Goal: Complete application form

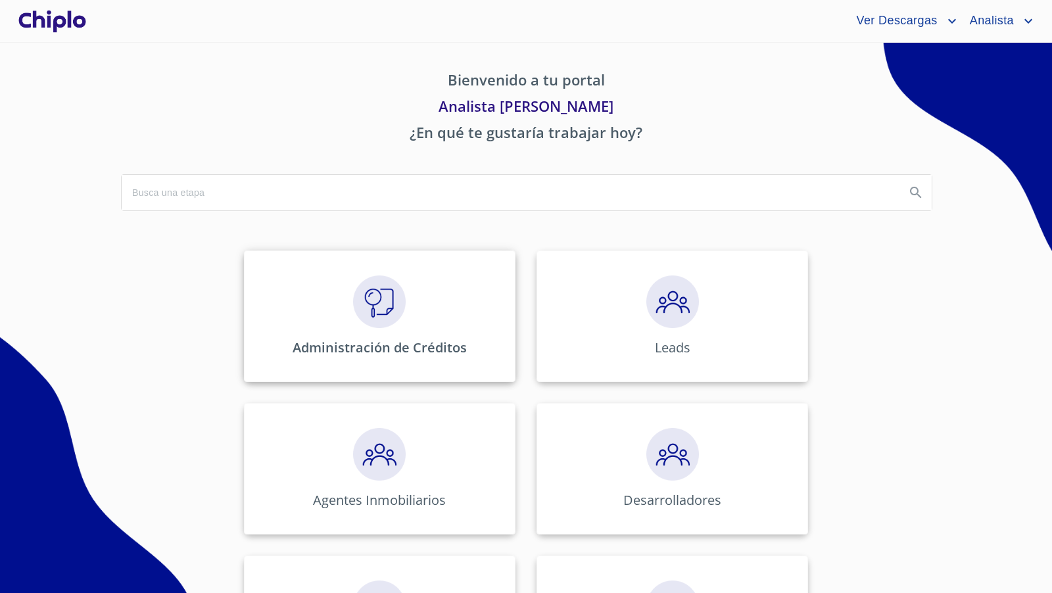
click at [376, 295] on img at bounding box center [379, 302] width 53 height 53
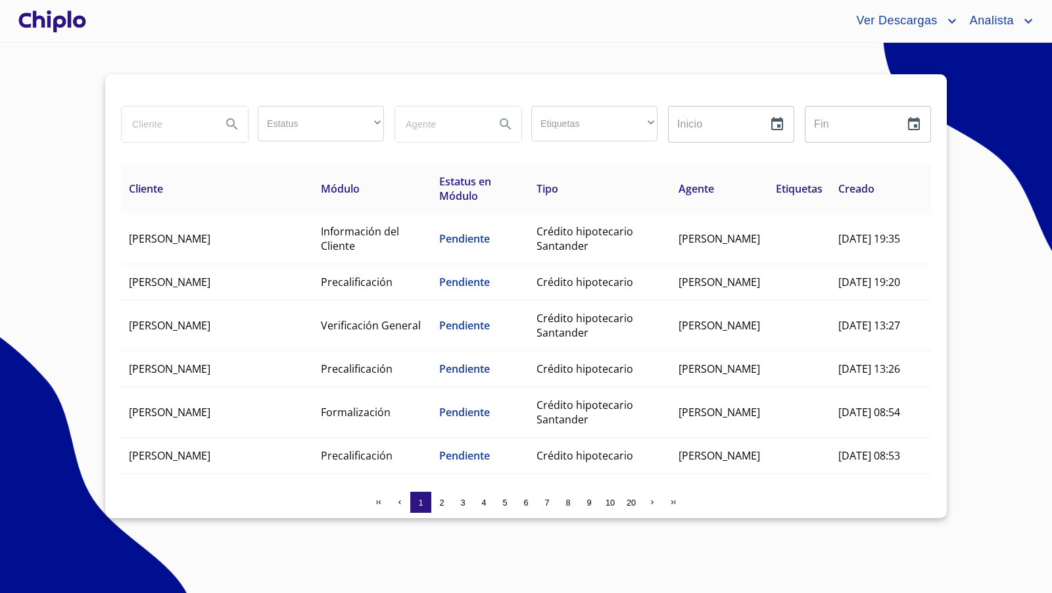
click at [176, 123] on input "search" at bounding box center [166, 125] width 89 height 36
type input "melissa"
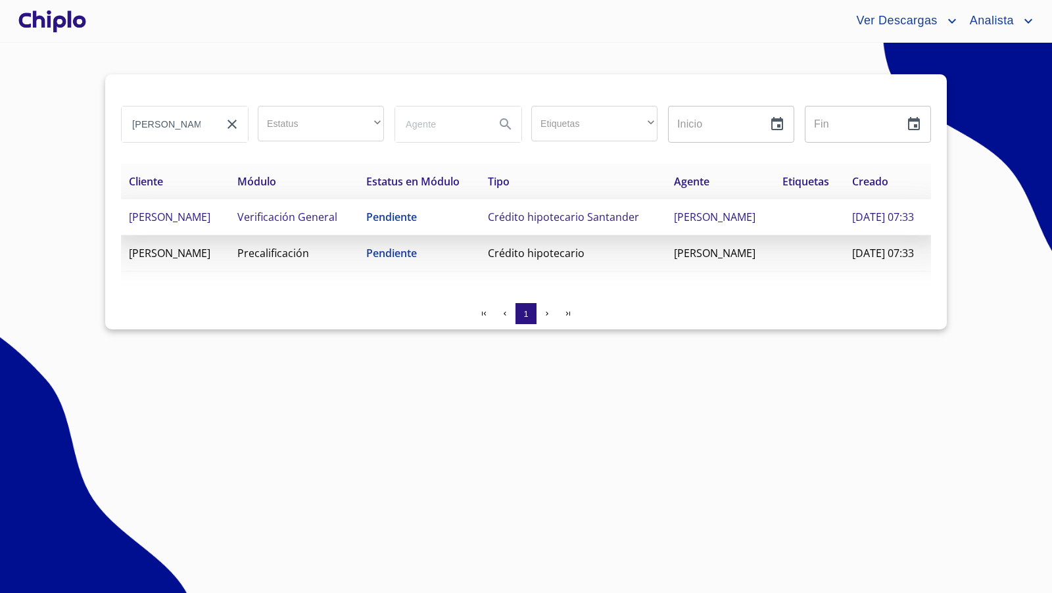
click at [230, 235] on td "[PERSON_NAME]" at bounding box center [175, 217] width 109 height 36
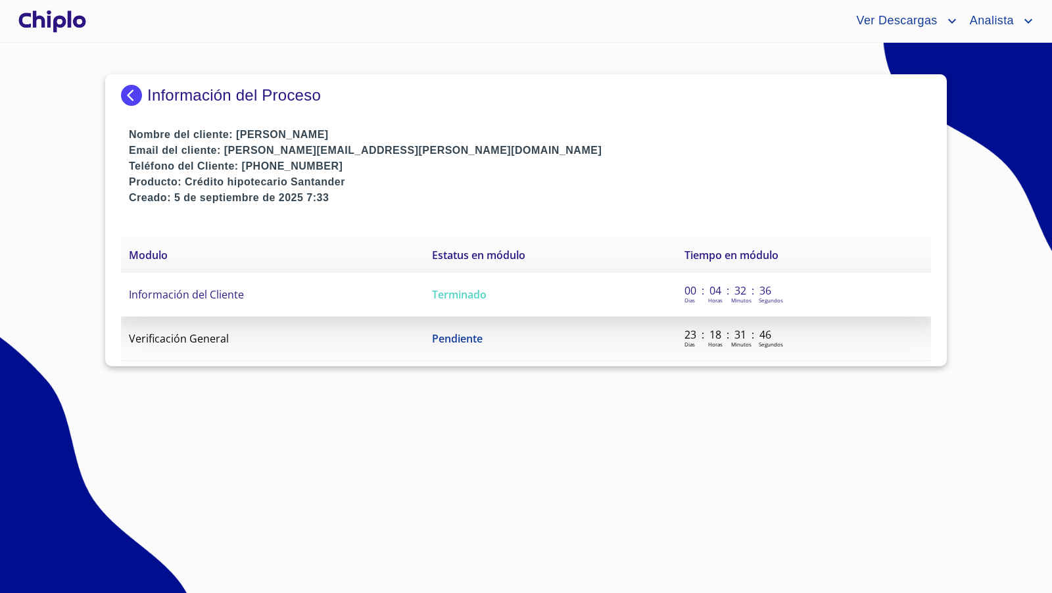
click at [212, 291] on span "Información del Cliente" at bounding box center [186, 294] width 115 height 14
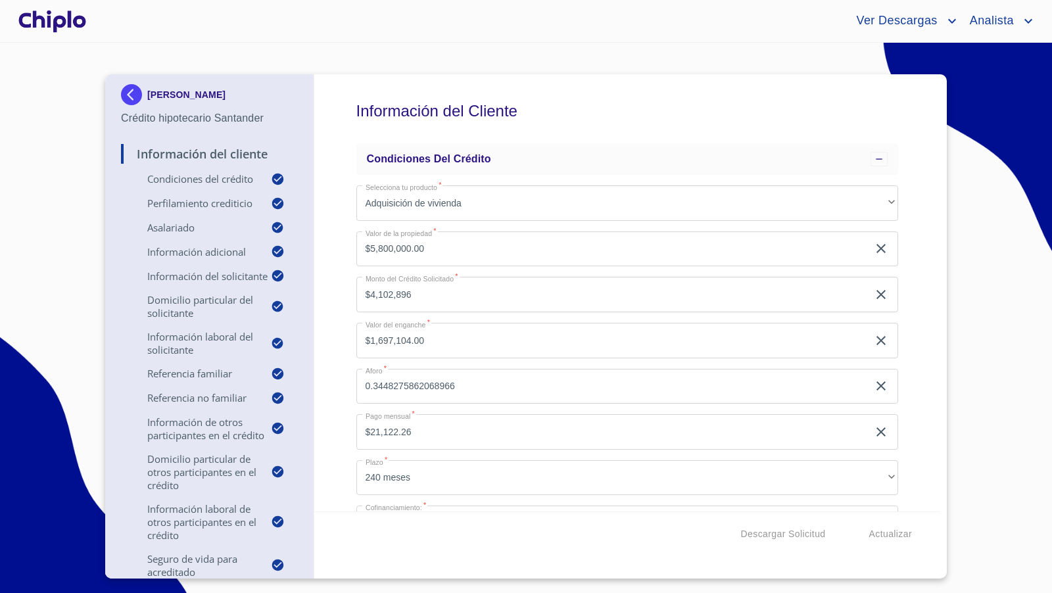
click at [898, 339] on div "Información del Cliente Condiciones del Crédito Selecciona tu producto   * Adqu…" at bounding box center [627, 292] width 627 height 437
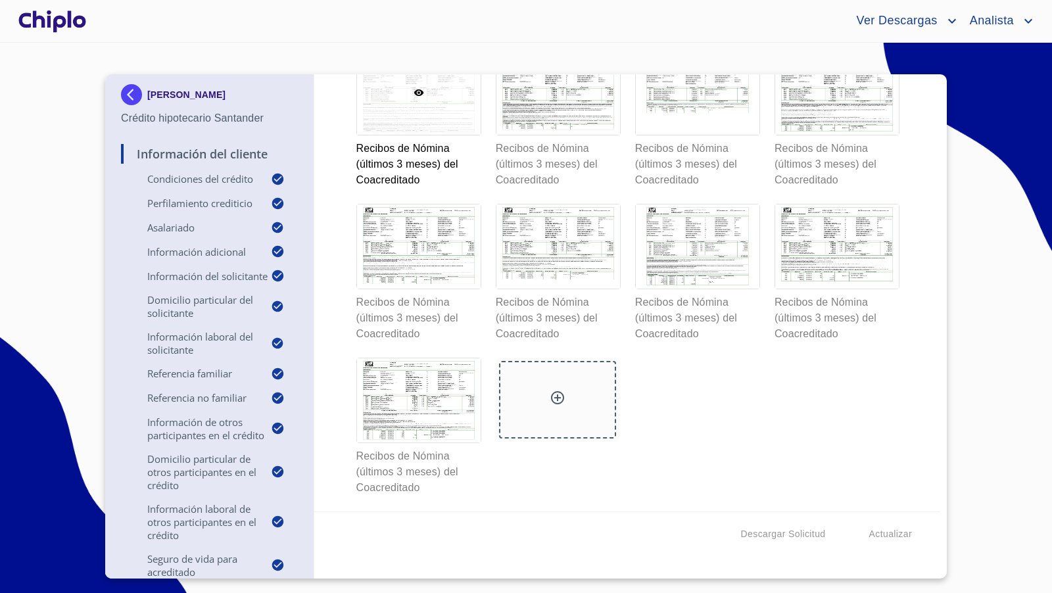
scroll to position [17438, 0]
click at [439, 441] on div at bounding box center [419, 400] width 124 height 84
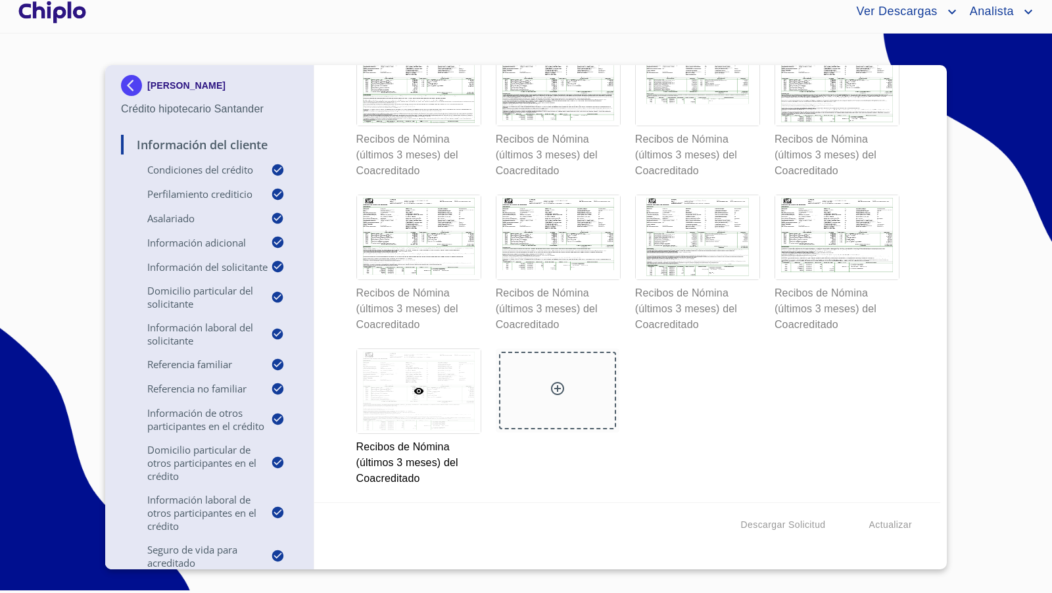
scroll to position [17450, 0]
click at [556, 377] on div at bounding box center [557, 391] width 117 height 78
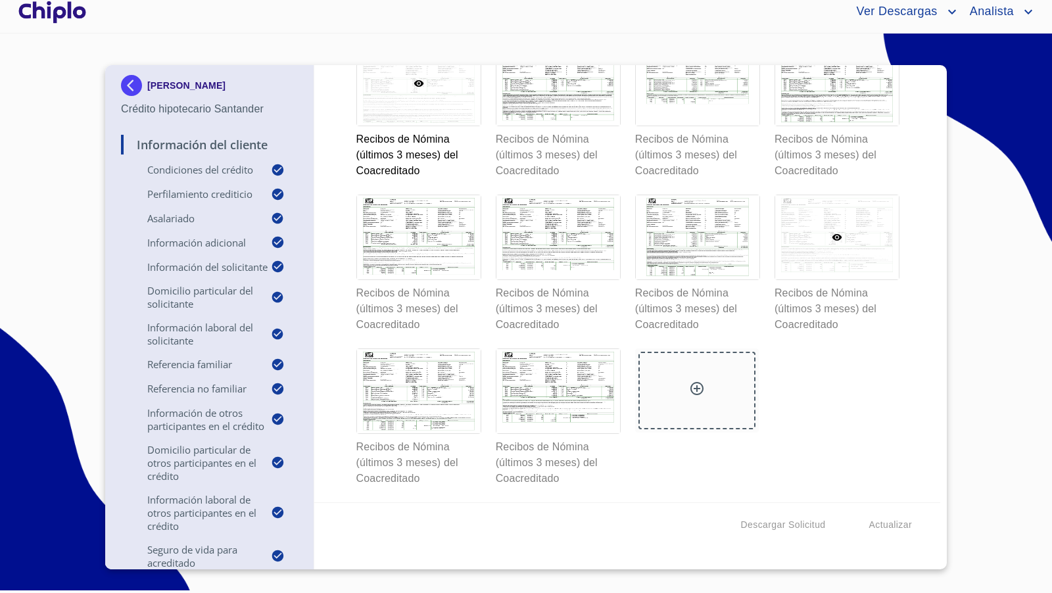
scroll to position [17075, 0]
click at [902, 324] on div "Información del Cliente Condiciones del Crédito Selecciona tu producto   * Adqu…" at bounding box center [627, 283] width 627 height 437
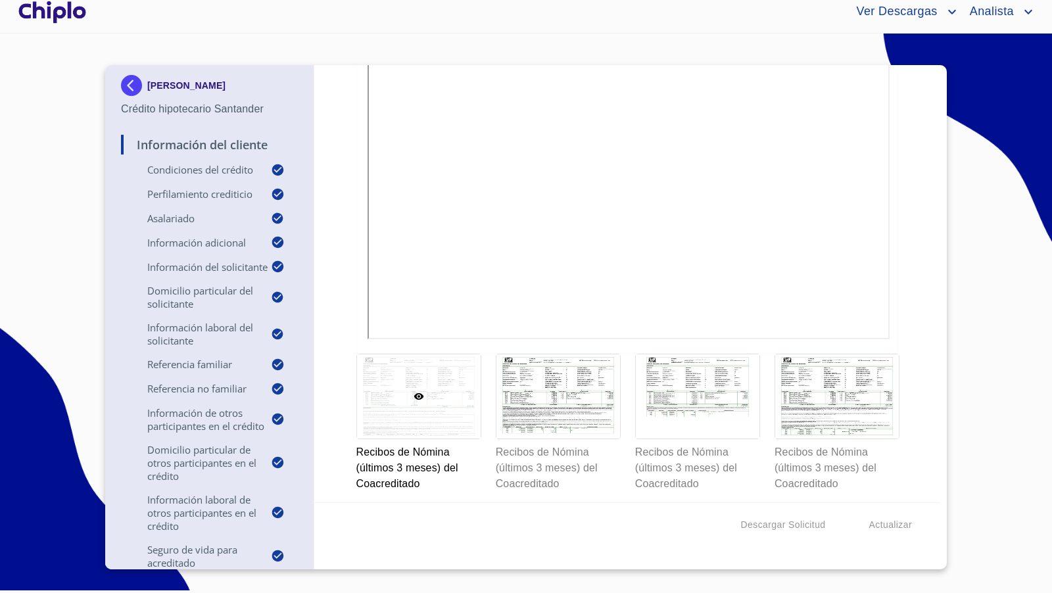
scroll to position [16505, 0]
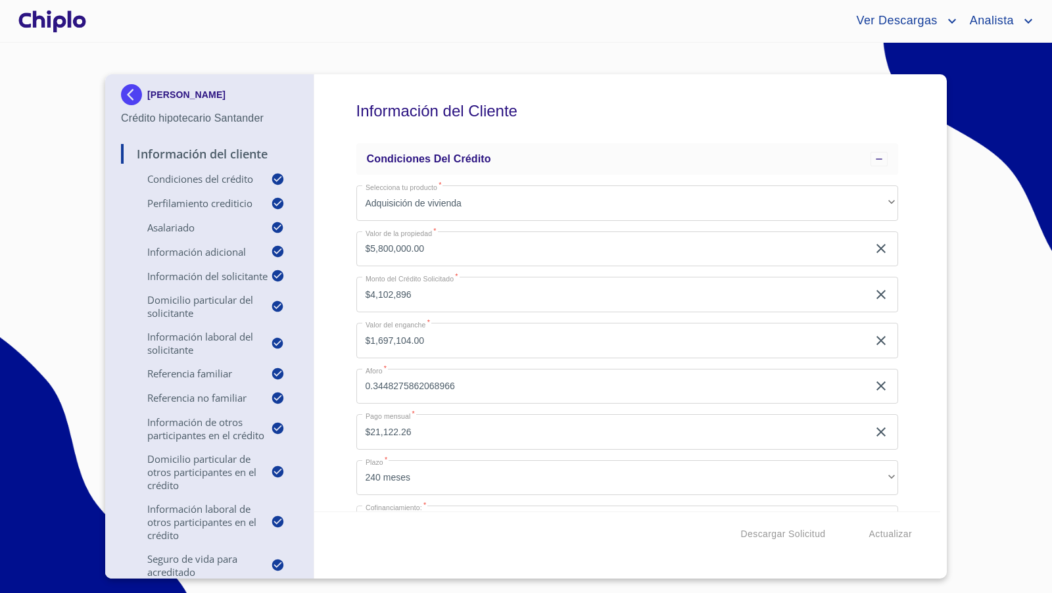
scroll to position [16505, 0]
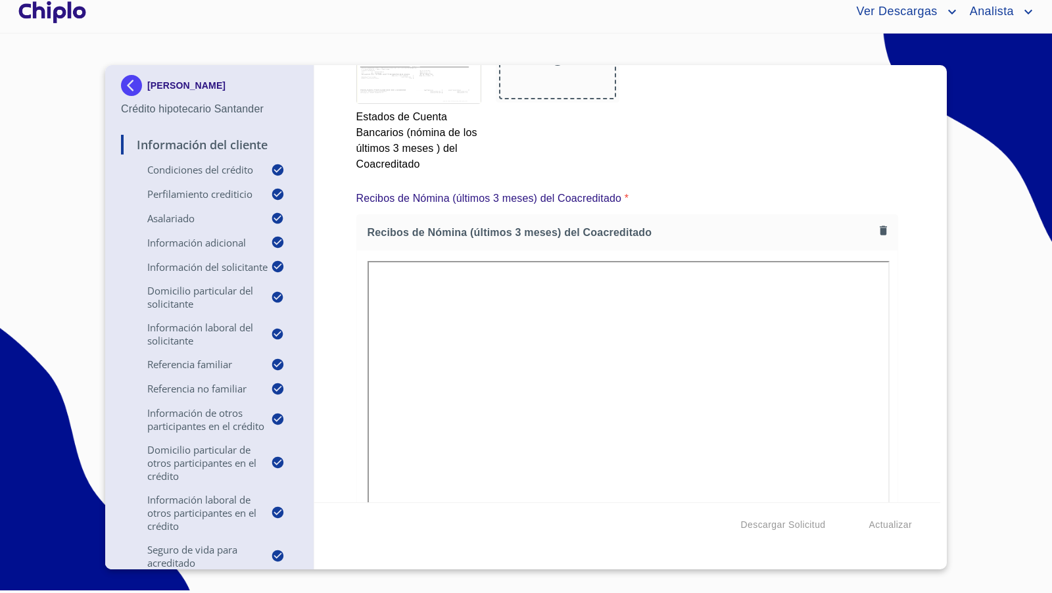
scroll to position [16299, 0]
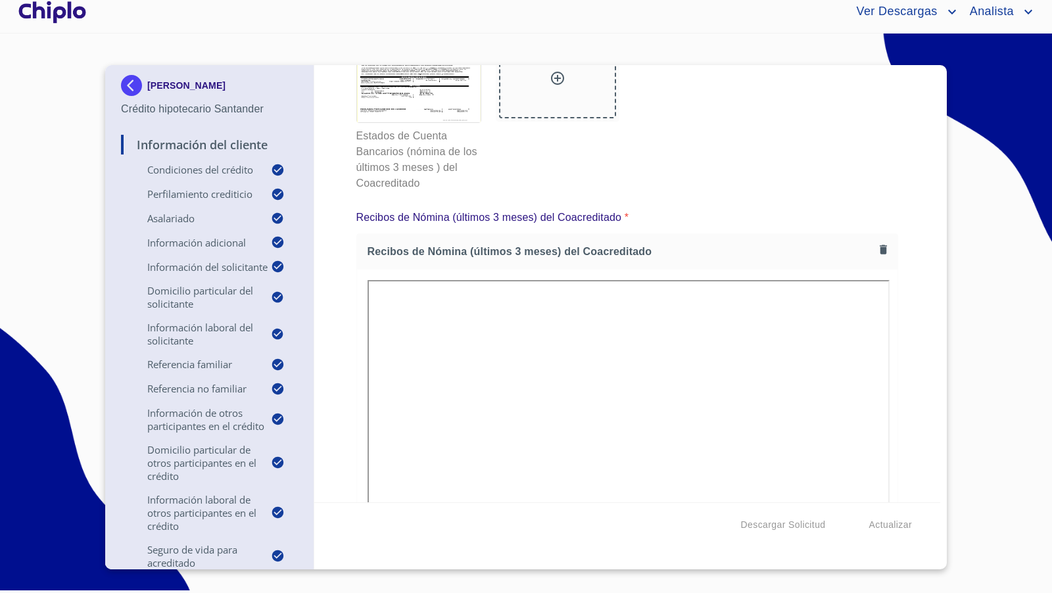
click at [917, 264] on div "Información del Cliente Condiciones del Crédito Selecciona tu producto   * Adqu…" at bounding box center [627, 283] width 627 height 437
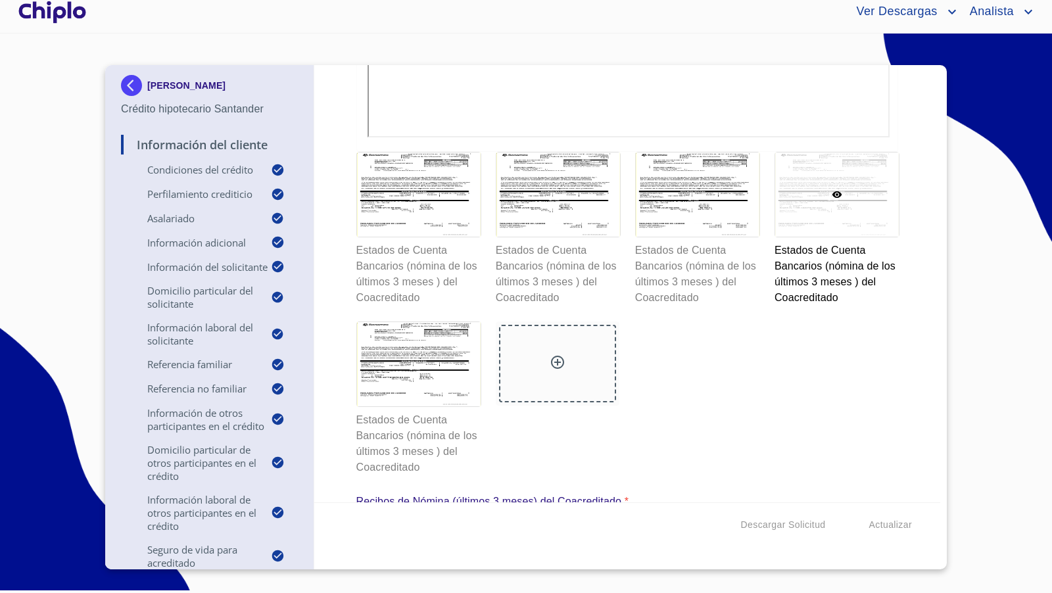
scroll to position [15979, 0]
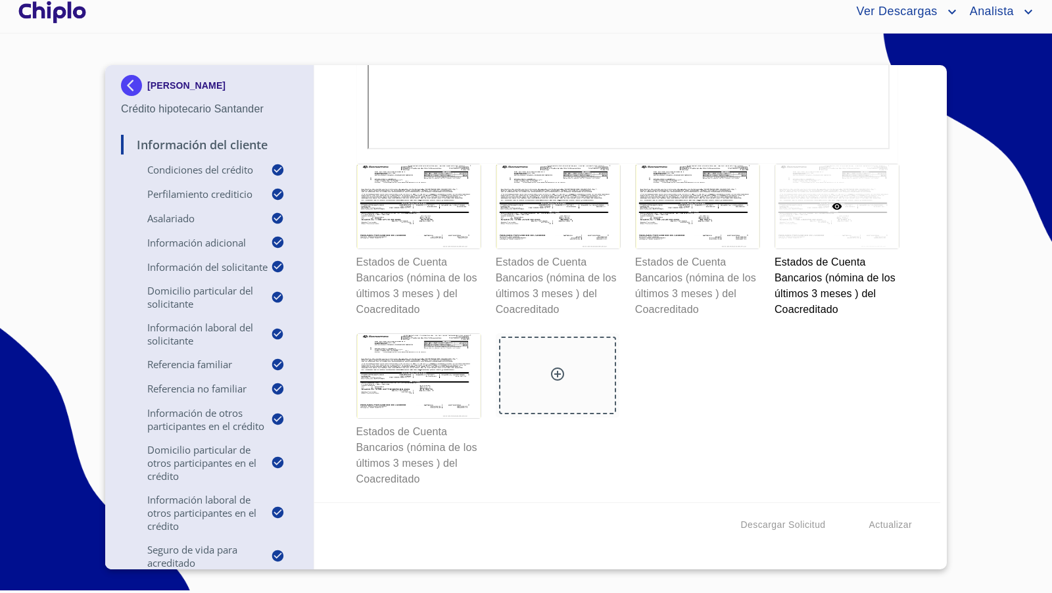
click at [900, 333] on div "Información del Cliente Condiciones del Crédito Selecciona tu producto   * Adqu…" at bounding box center [627, 283] width 627 height 437
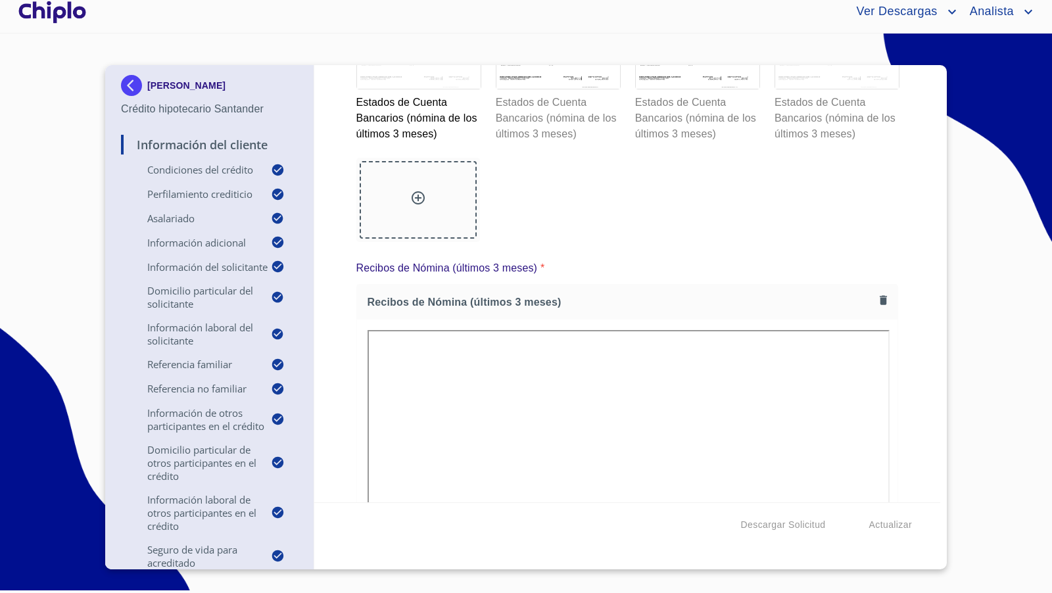
click at [826, 89] on div at bounding box center [837, 47] width 124 height 84
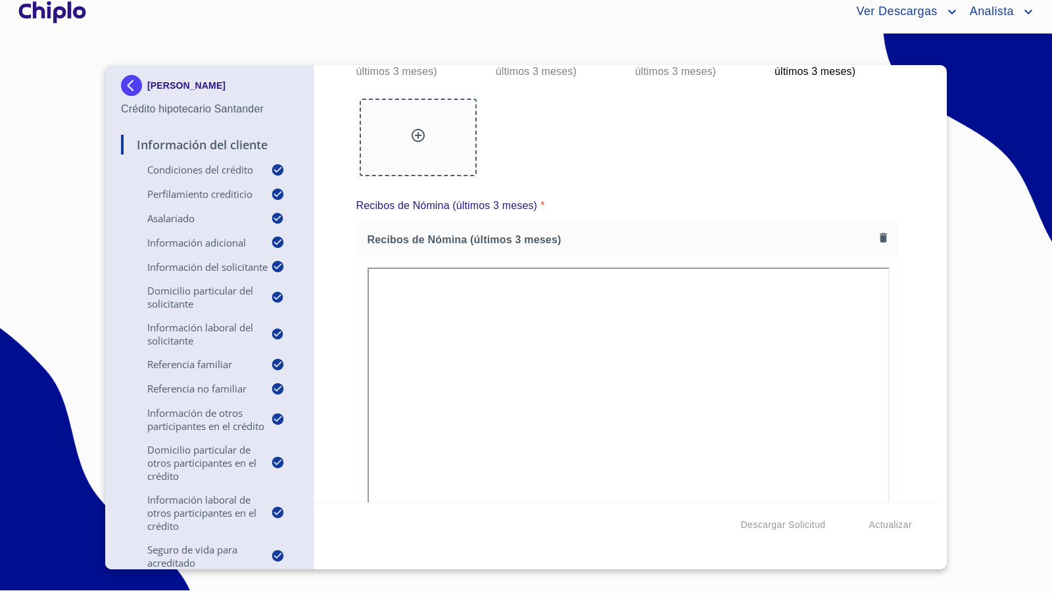
scroll to position [11966, 0]
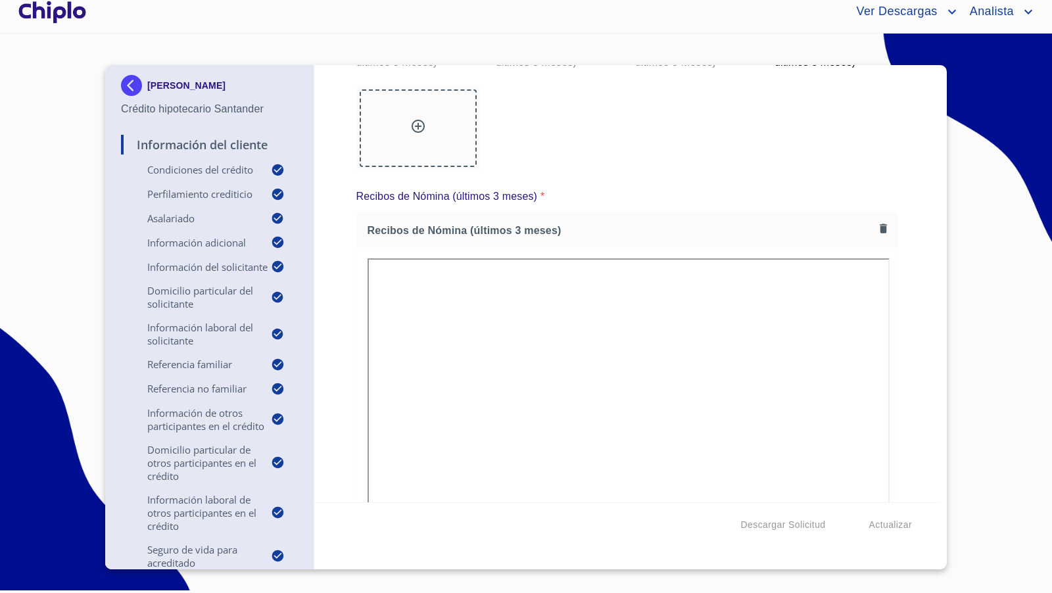
click at [429, 167] on div at bounding box center [418, 128] width 117 height 78
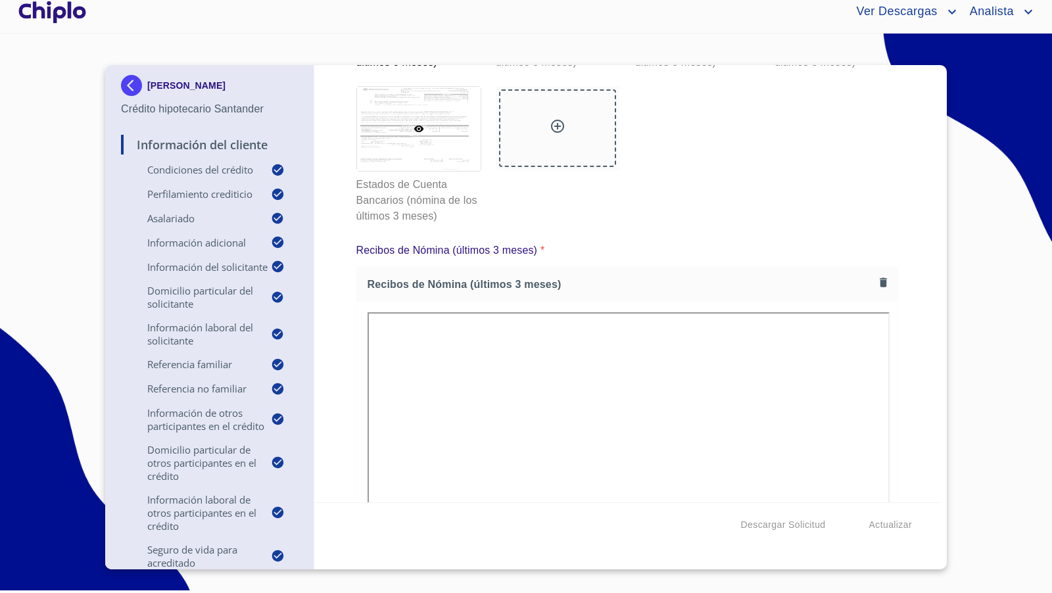
click at [401, 171] on div at bounding box center [419, 129] width 124 height 84
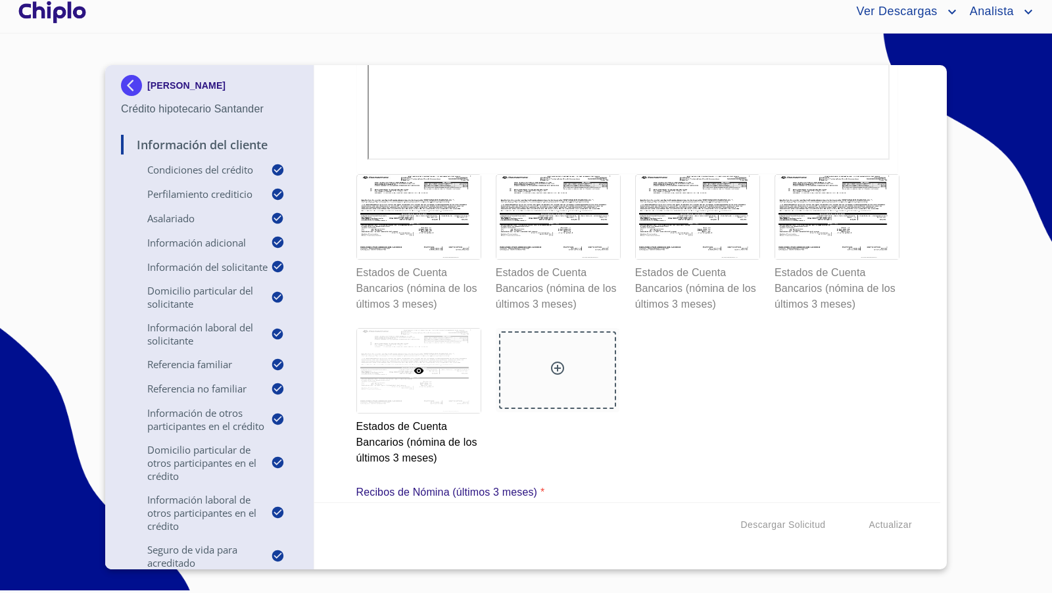
click at [905, 294] on div "Información del Cliente Condiciones del Crédito Selecciona tu producto   * Adqu…" at bounding box center [627, 283] width 627 height 437
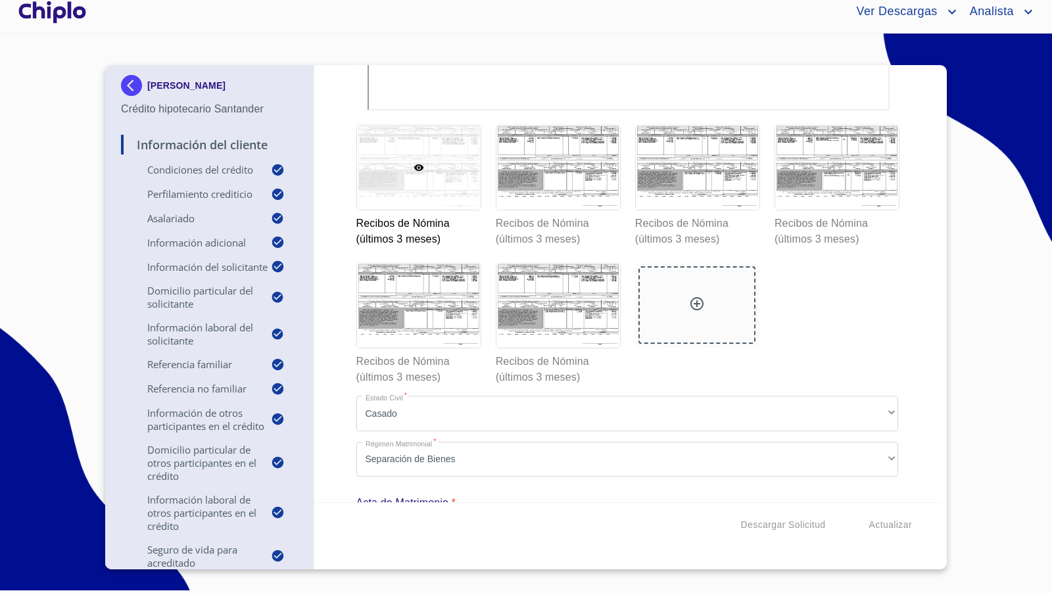
scroll to position [12515, 0]
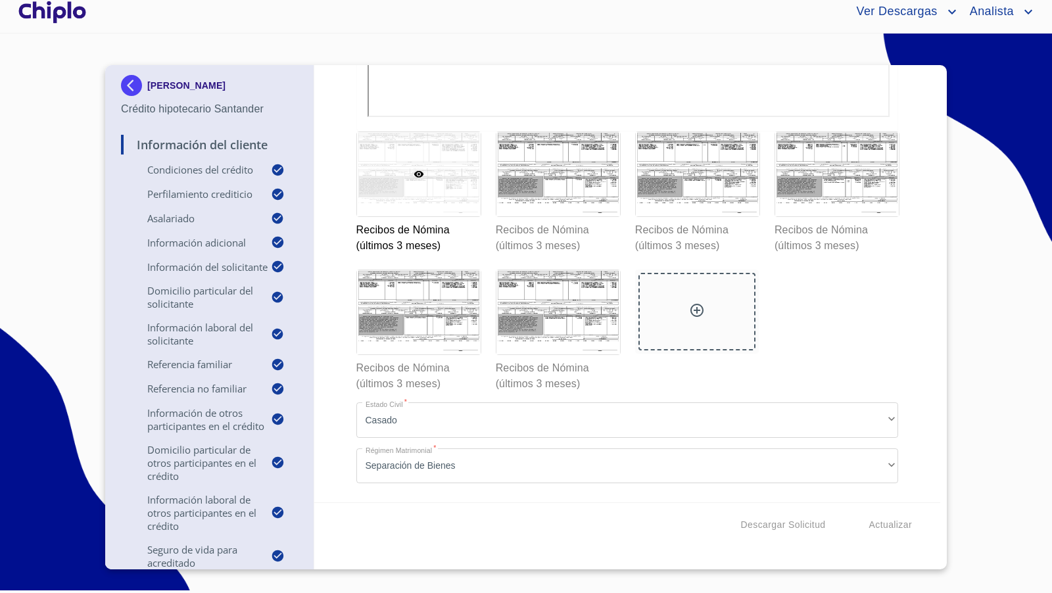
click at [900, 295] on div "Información del Cliente Condiciones del Crédito Selecciona tu producto   * Adqu…" at bounding box center [627, 283] width 627 height 437
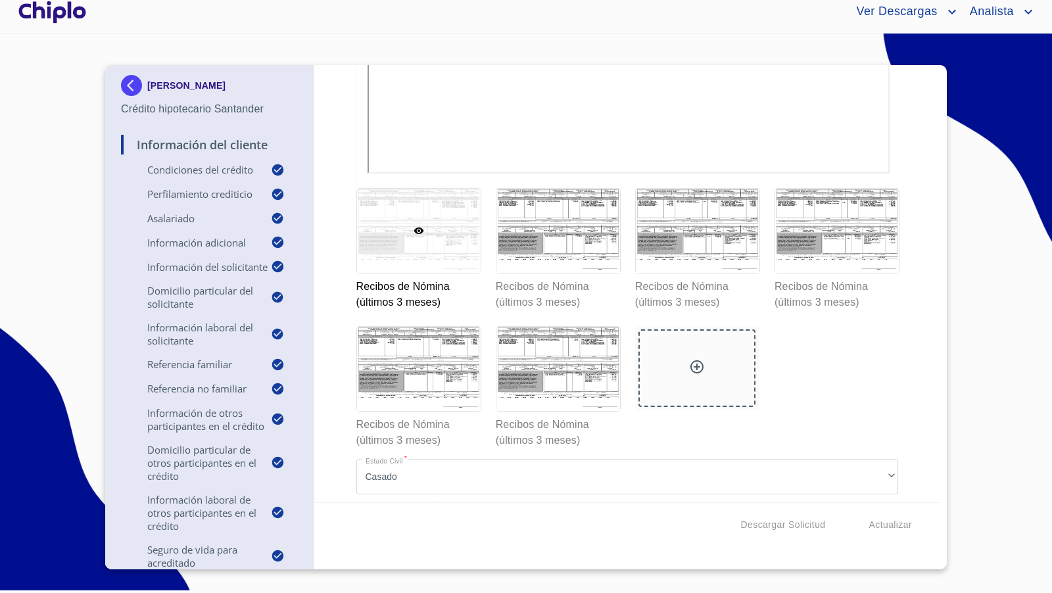
scroll to position [12875, 0]
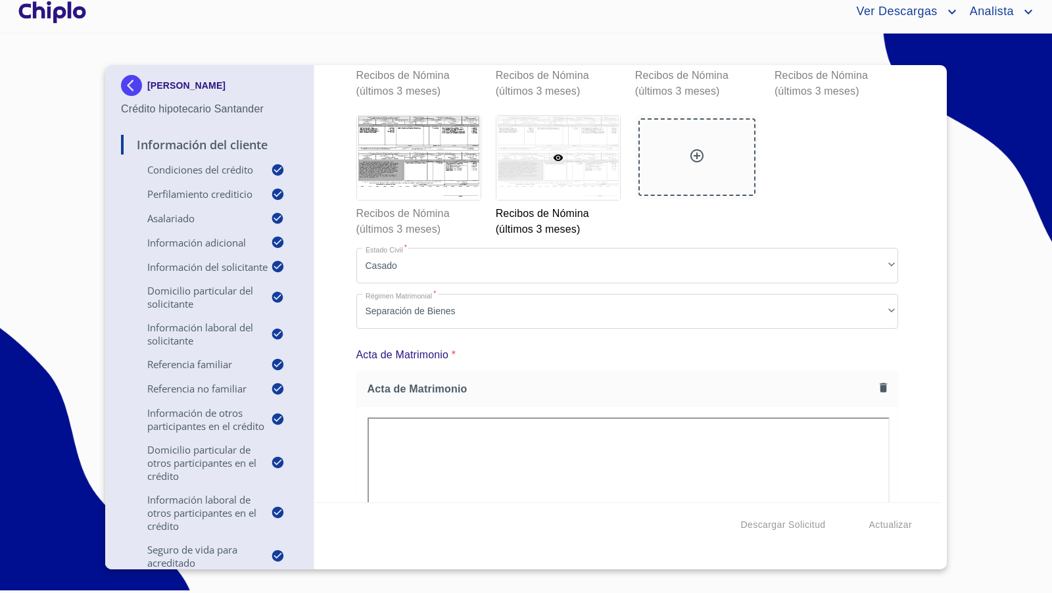
scroll to position [12670, 0]
click at [921, 206] on div "Información del Cliente Condiciones del Crédito Selecciona tu producto   * Adqu…" at bounding box center [627, 283] width 627 height 437
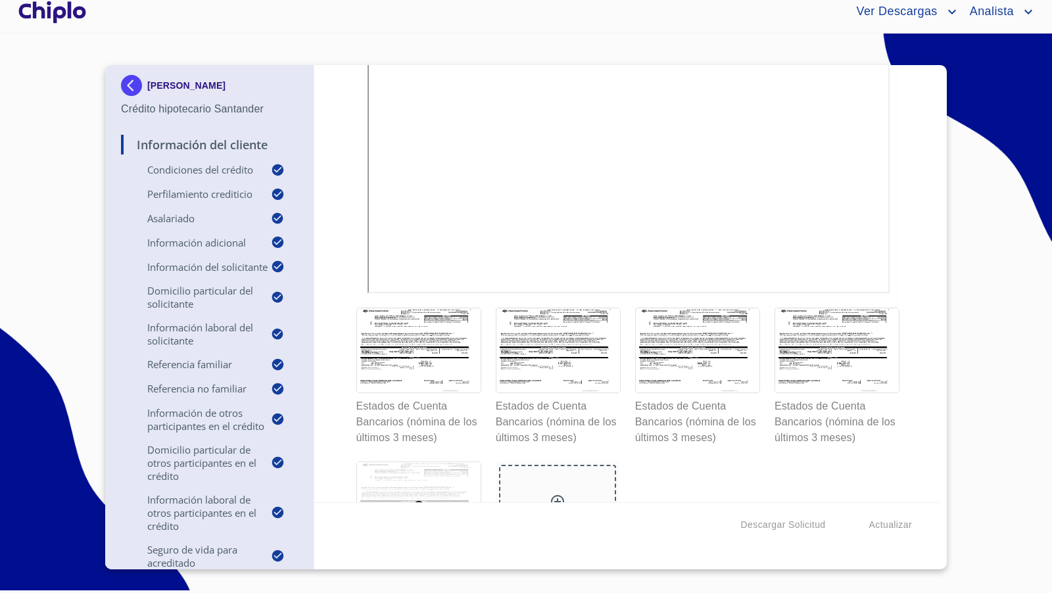
scroll to position [11589, 0]
click at [898, 401] on div "Información del Cliente Condiciones del Crédito Selecciona tu producto   * Adqu…" at bounding box center [627, 283] width 627 height 437
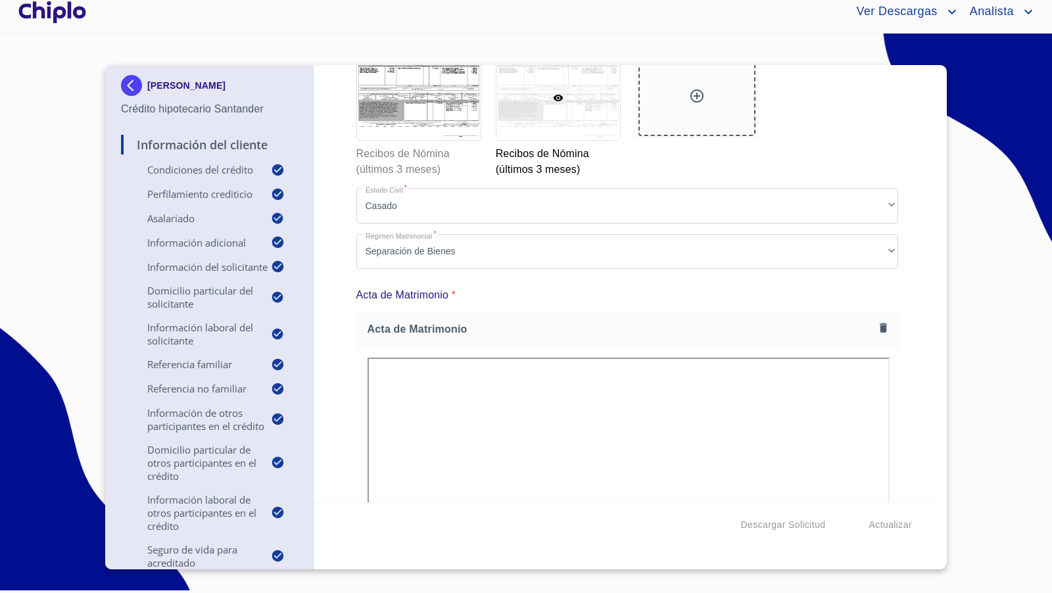
scroll to position [12732, 0]
click at [695, 133] on div at bounding box center [697, 95] width 117 height 78
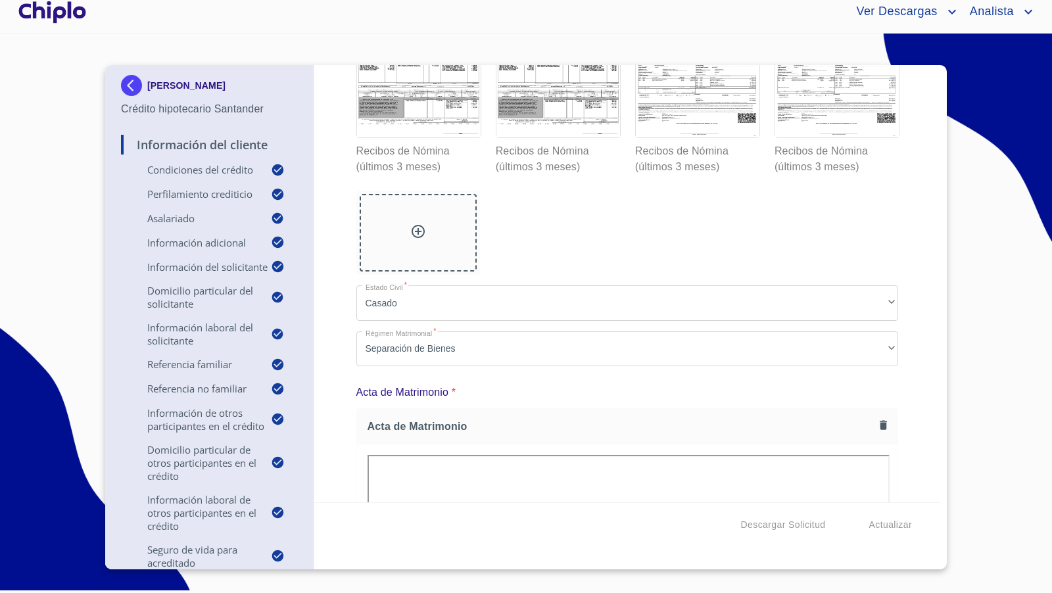
click at [906, 418] on div "Información del Cliente Condiciones del Crédito Selecciona tu producto   * Adqu…" at bounding box center [627, 283] width 627 height 437
click at [697, 137] on div at bounding box center [698, 95] width 124 height 84
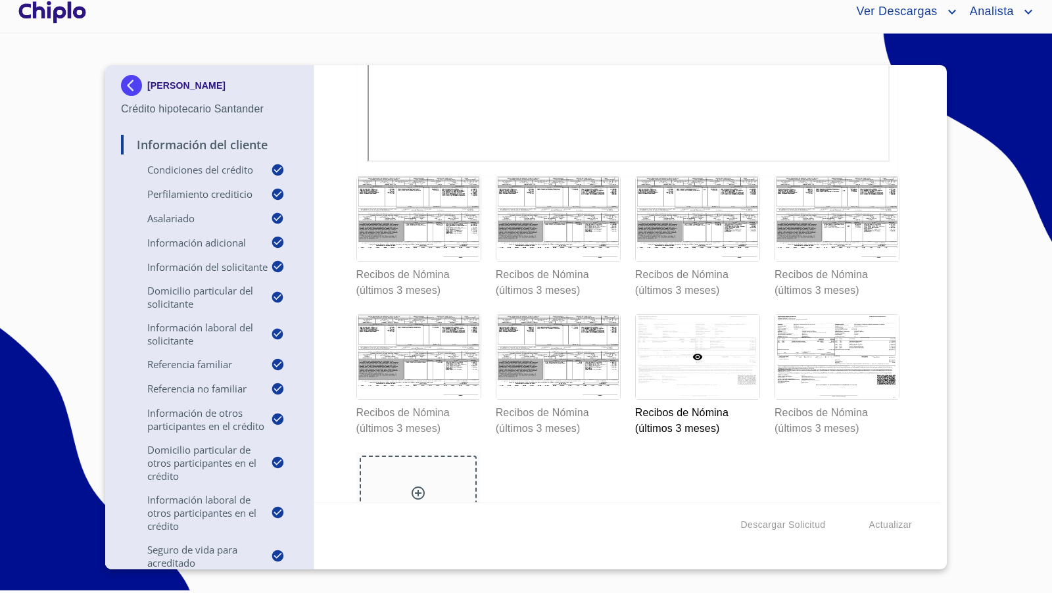
click at [894, 364] on div "Información del Cliente Condiciones del Crédito Selecciona tu producto   * Adqu…" at bounding box center [627, 283] width 627 height 437
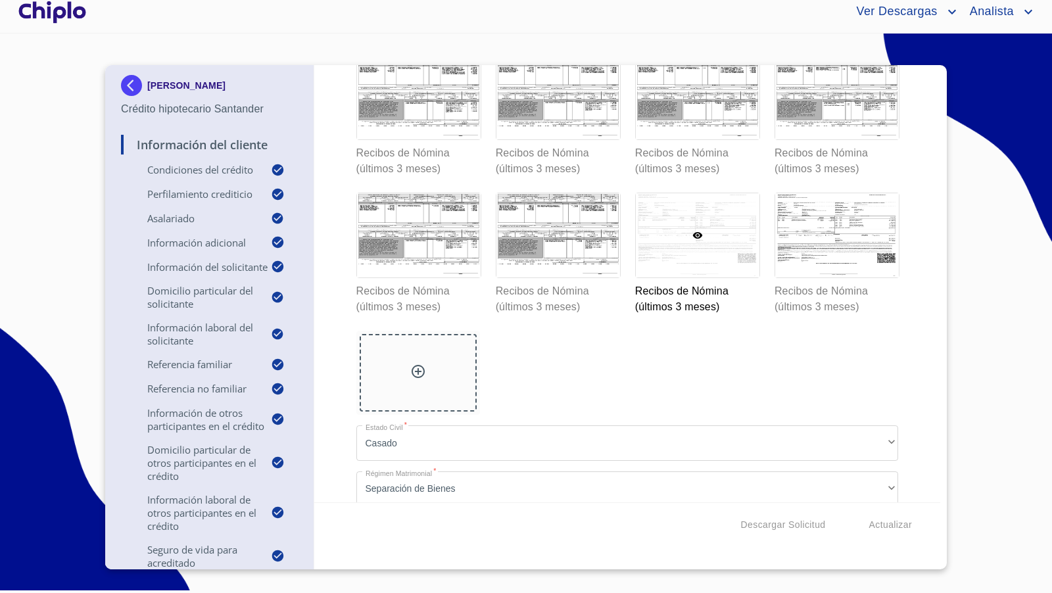
scroll to position [12629, 0]
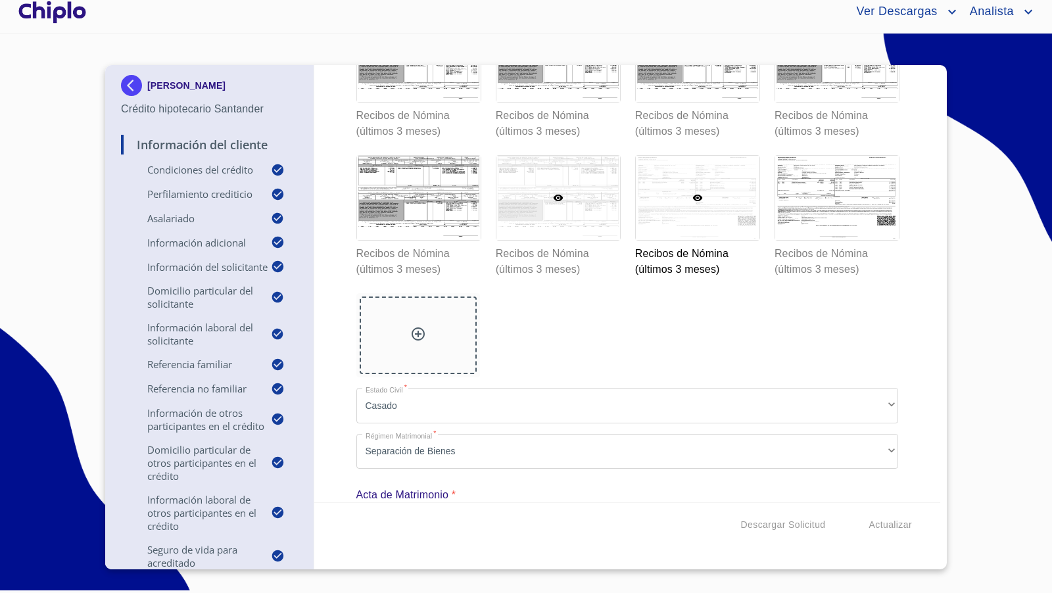
click at [577, 240] on div at bounding box center [559, 198] width 124 height 84
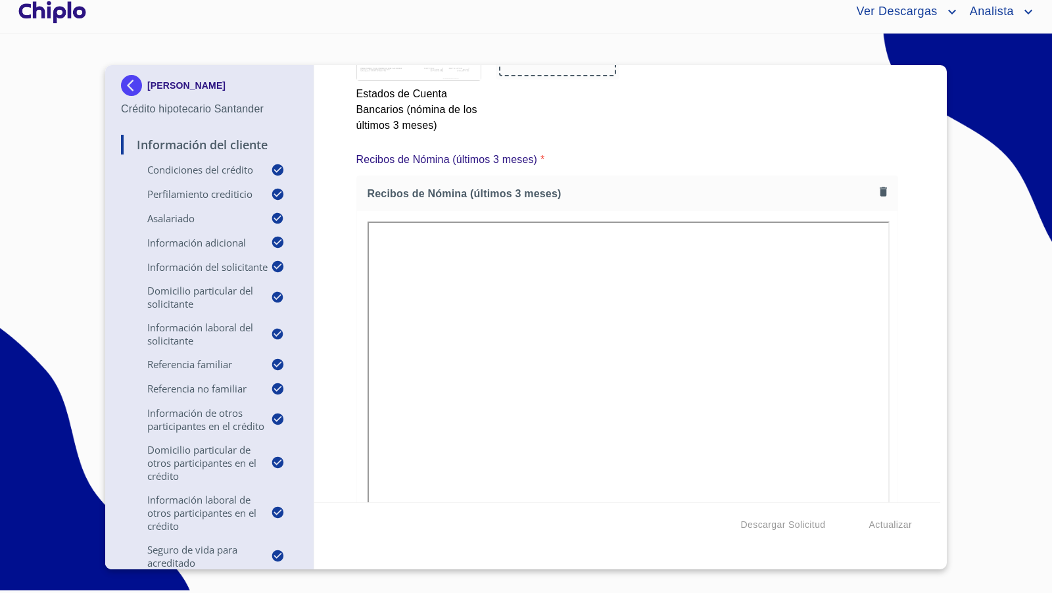
scroll to position [12033, 0]
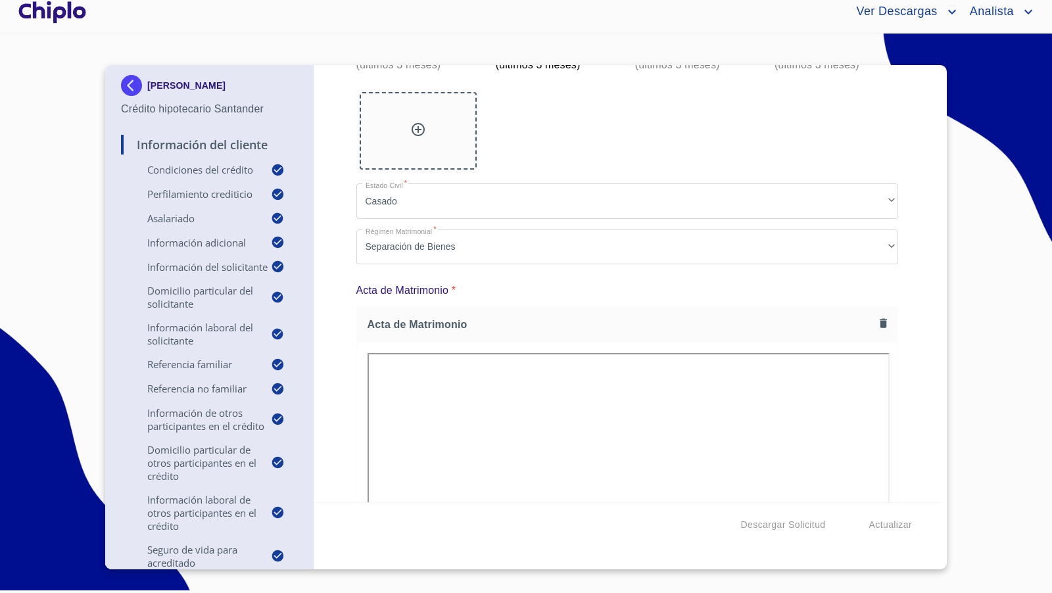
scroll to position [12838, 0]
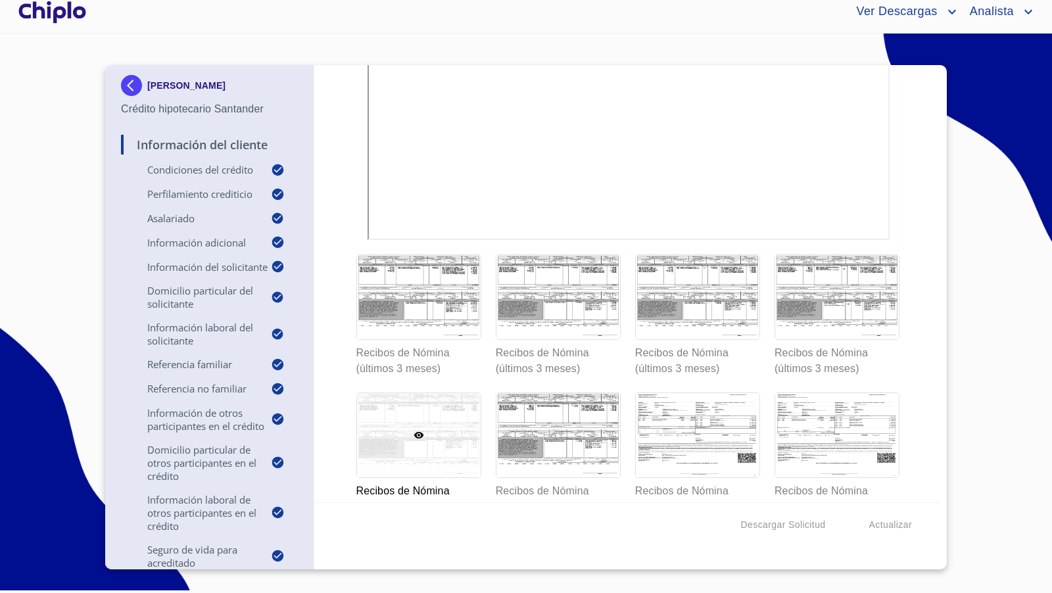
scroll to position [12388, 0]
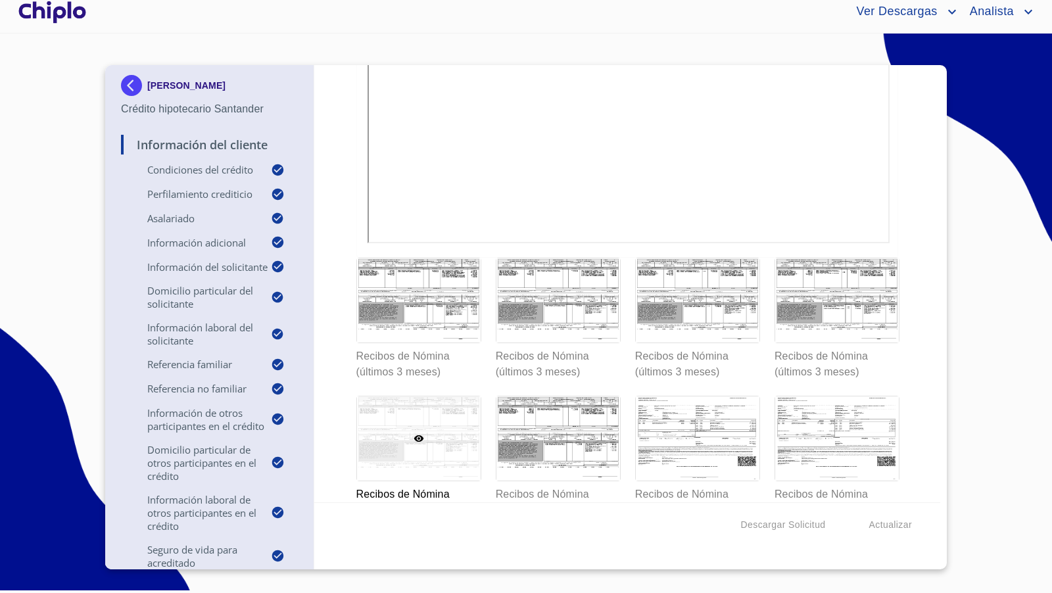
click at [894, 327] on div "Información del Cliente Condiciones del Crédito Selecciona tu producto   * Adqu…" at bounding box center [627, 283] width 627 height 437
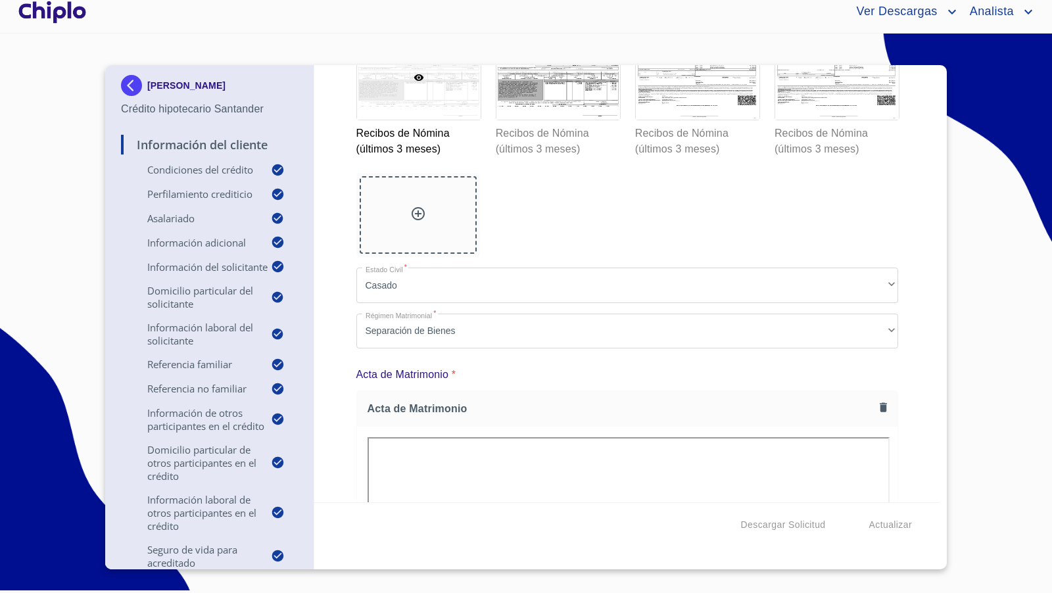
scroll to position [12757, 0]
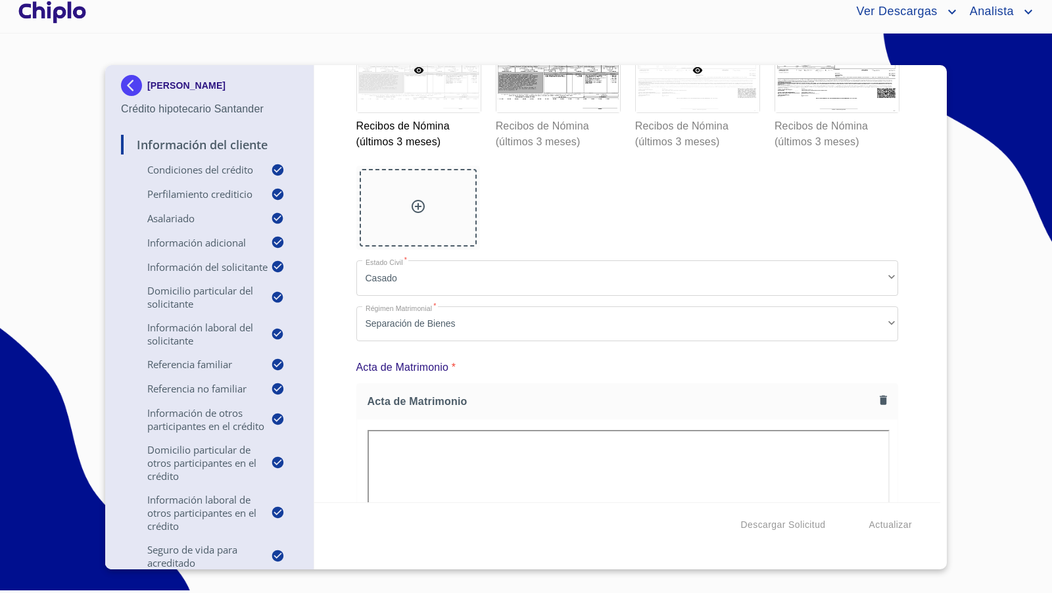
click at [717, 112] on div at bounding box center [698, 70] width 124 height 84
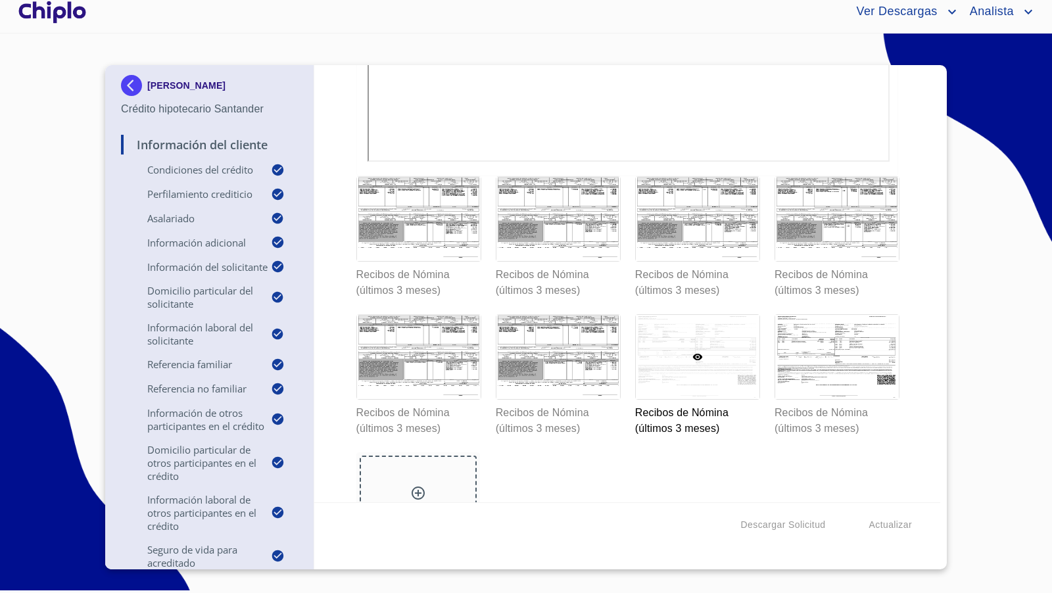
click at [902, 343] on div "Información del Cliente Condiciones del Crédito Selecciona tu producto   * Adqu…" at bounding box center [627, 283] width 627 height 437
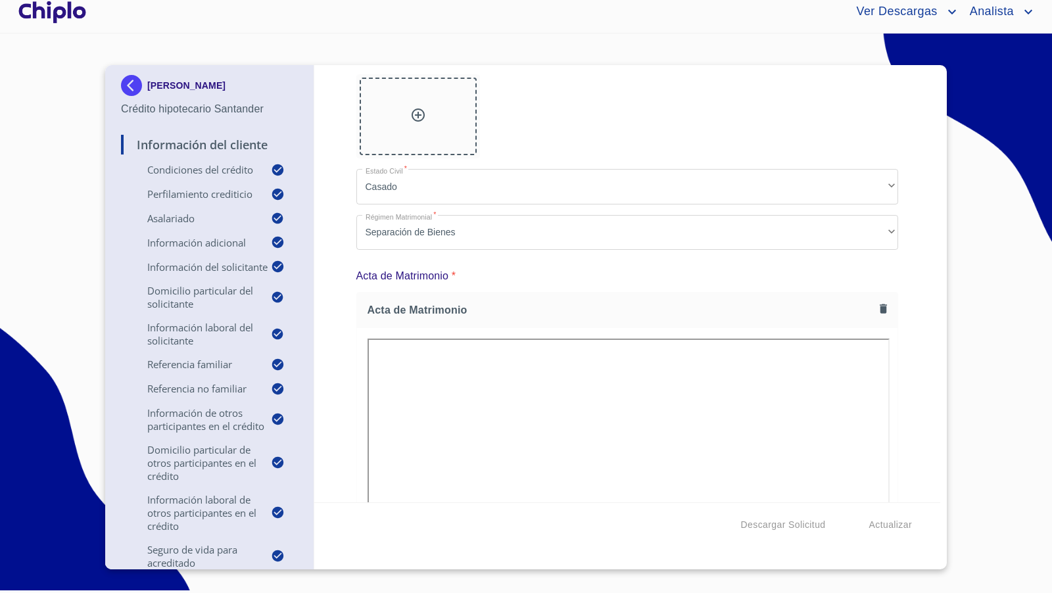
scroll to position [12845, 0]
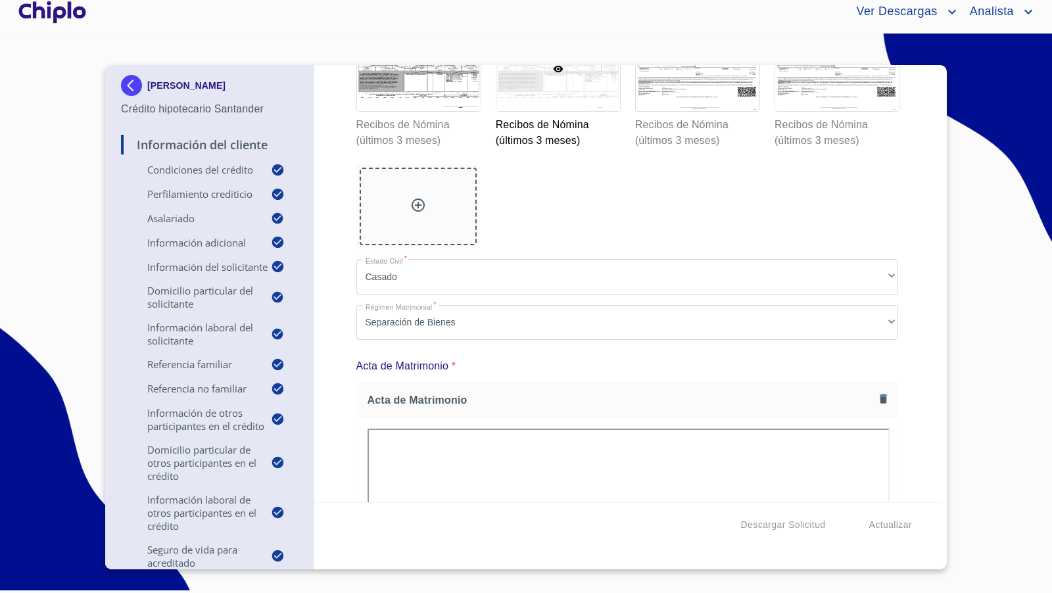
scroll to position [12755, 0]
click at [916, 264] on div "Información del Cliente Condiciones del Crédito Selecciona tu producto   * Adqu…" at bounding box center [627, 283] width 627 height 437
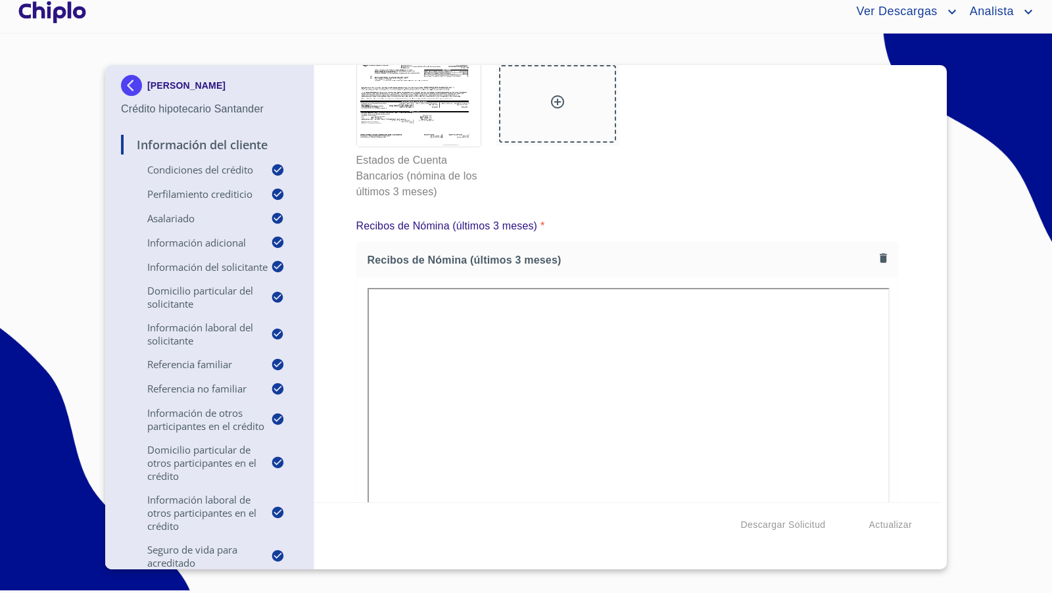
scroll to position [11724, 0]
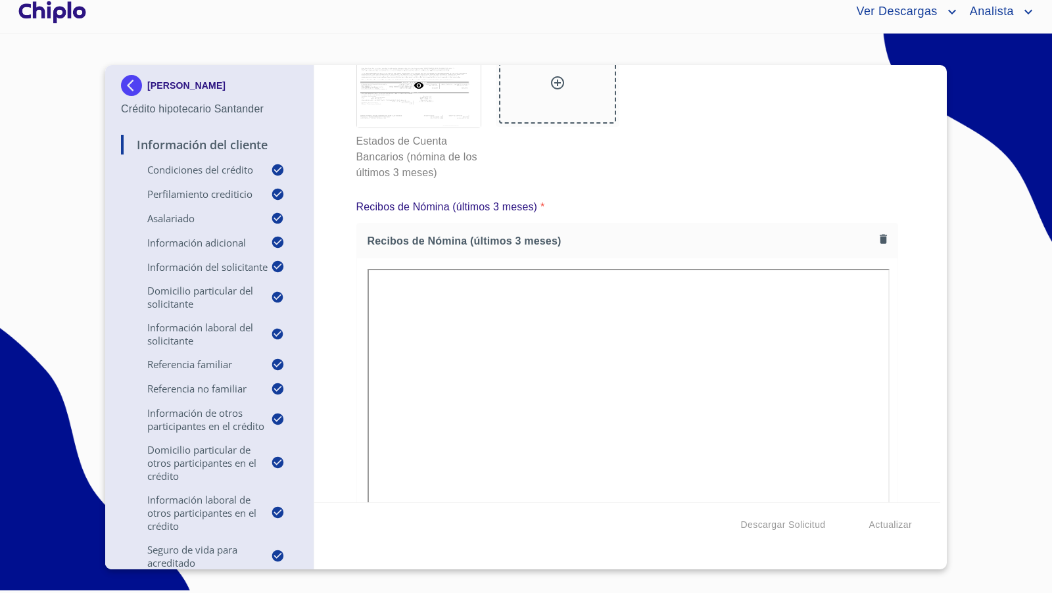
click at [433, 128] on div at bounding box center [419, 85] width 124 height 84
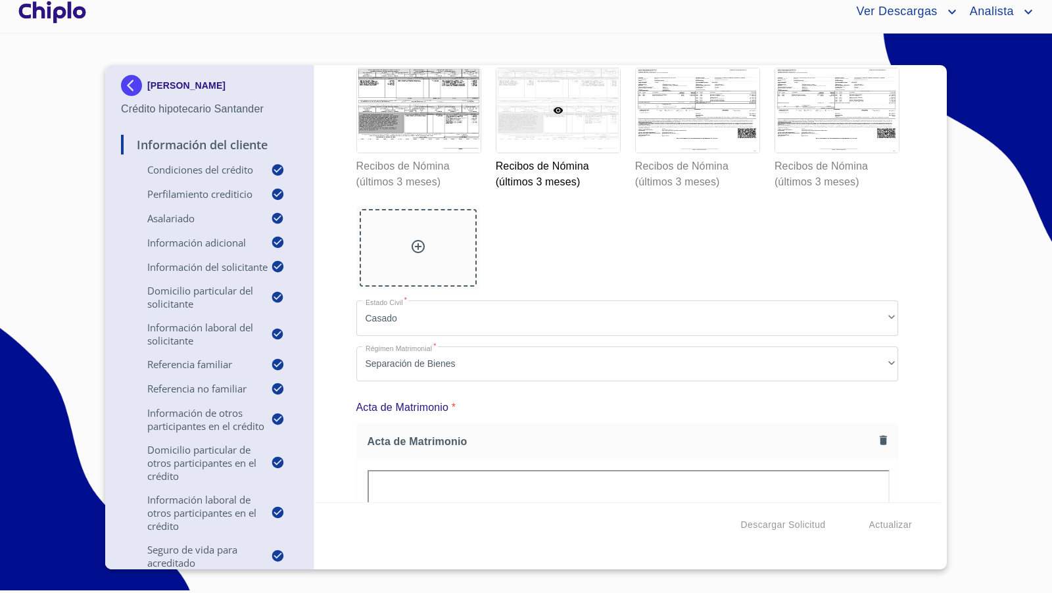
scroll to position [12722, 0]
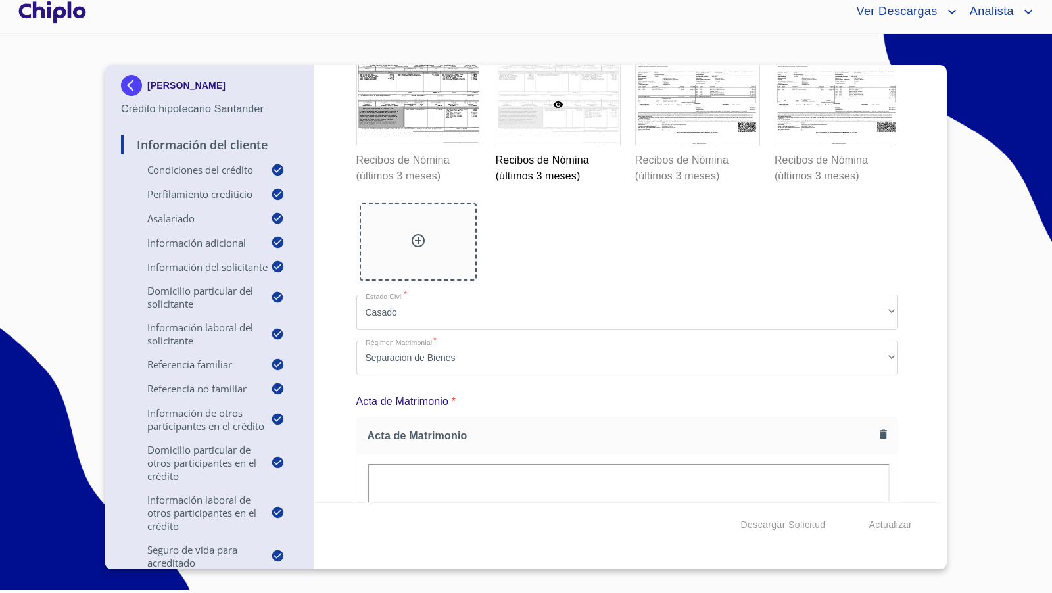
click at [914, 347] on div "Información del Cliente Condiciones del Crédito Selecciona tu producto   * Adqu…" at bounding box center [627, 283] width 627 height 437
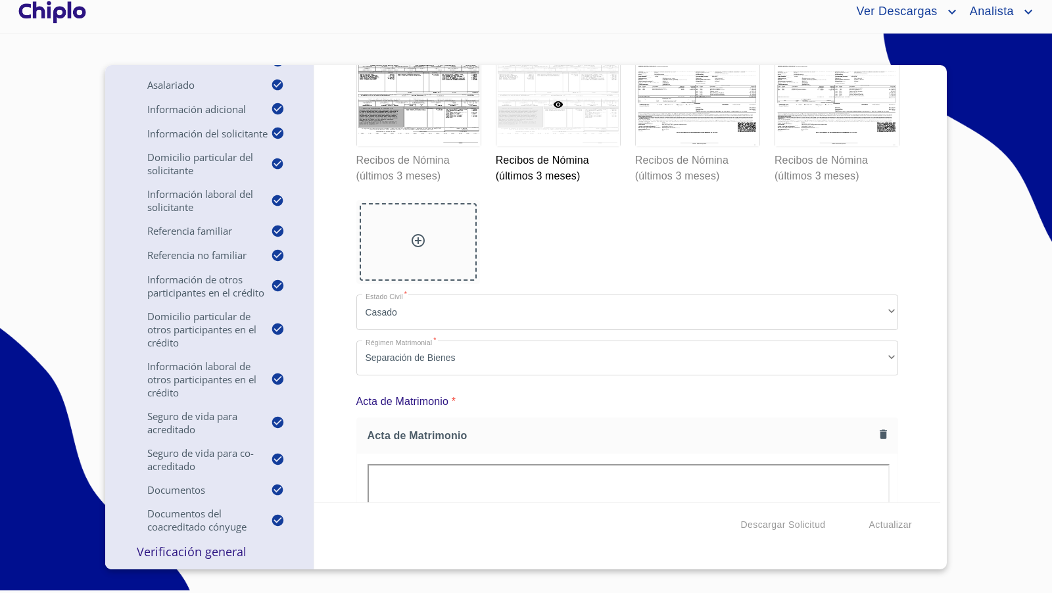
click at [205, 552] on p "Verificación General" at bounding box center [209, 552] width 177 height 16
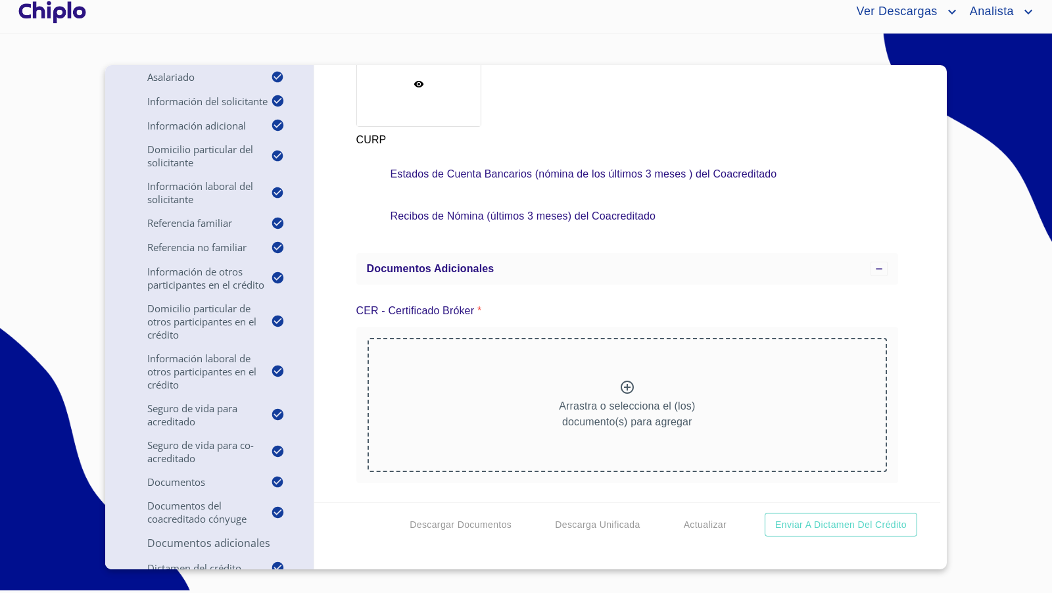
scroll to position [12722, 0]
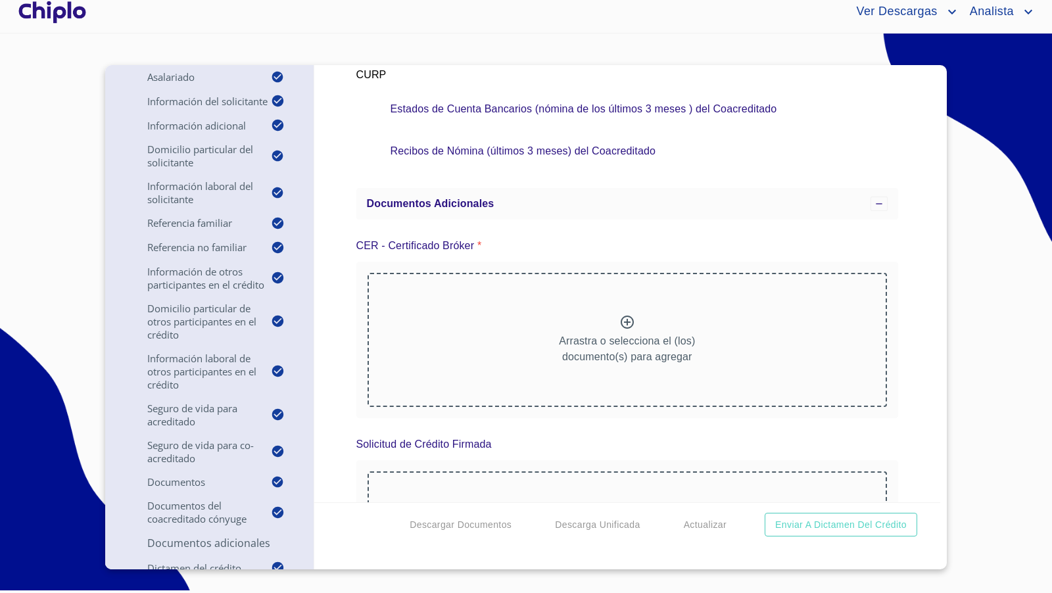
click at [907, 415] on div "Verificación General Condiciones del Crédito Selecciona tu producto   * Adquisi…" at bounding box center [627, 283] width 627 height 437
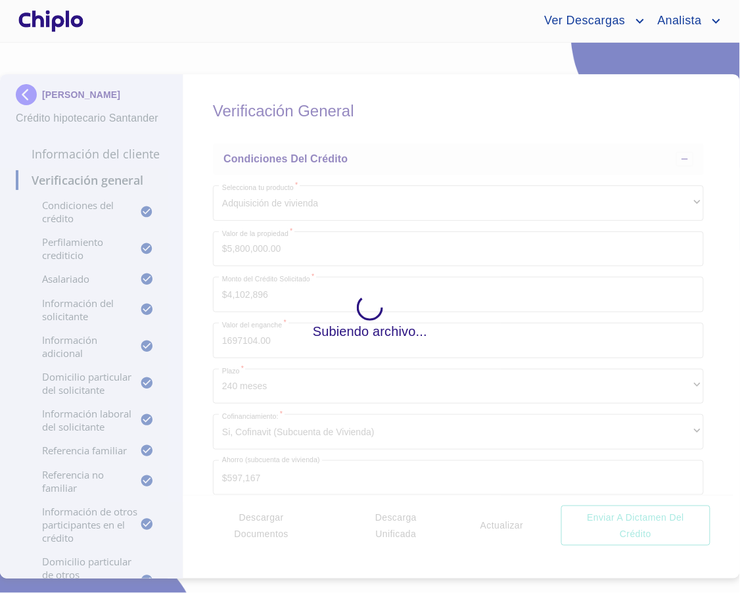
scroll to position [17961, 0]
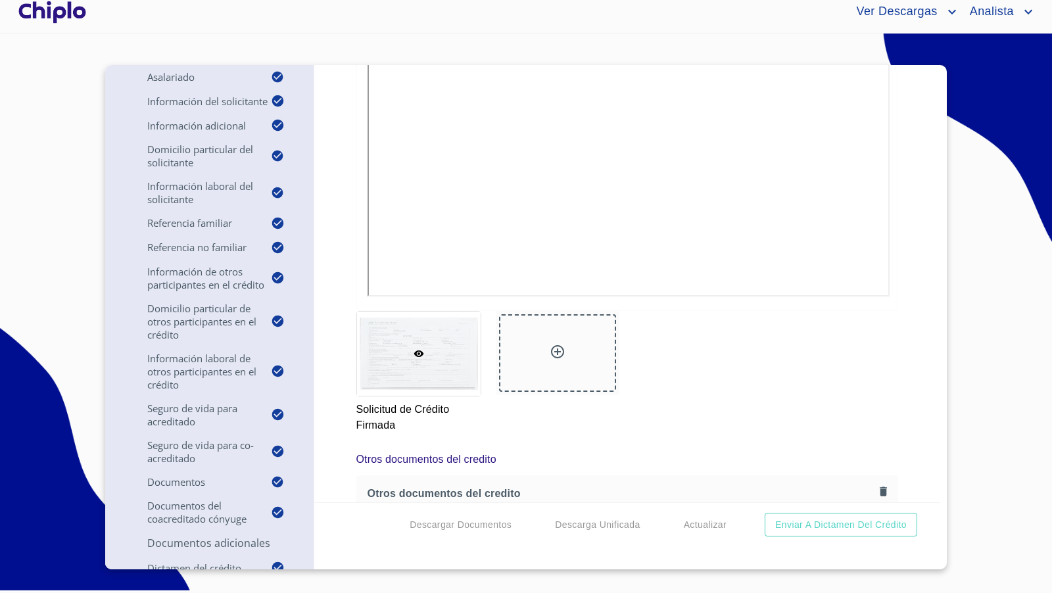
scroll to position [0, 0]
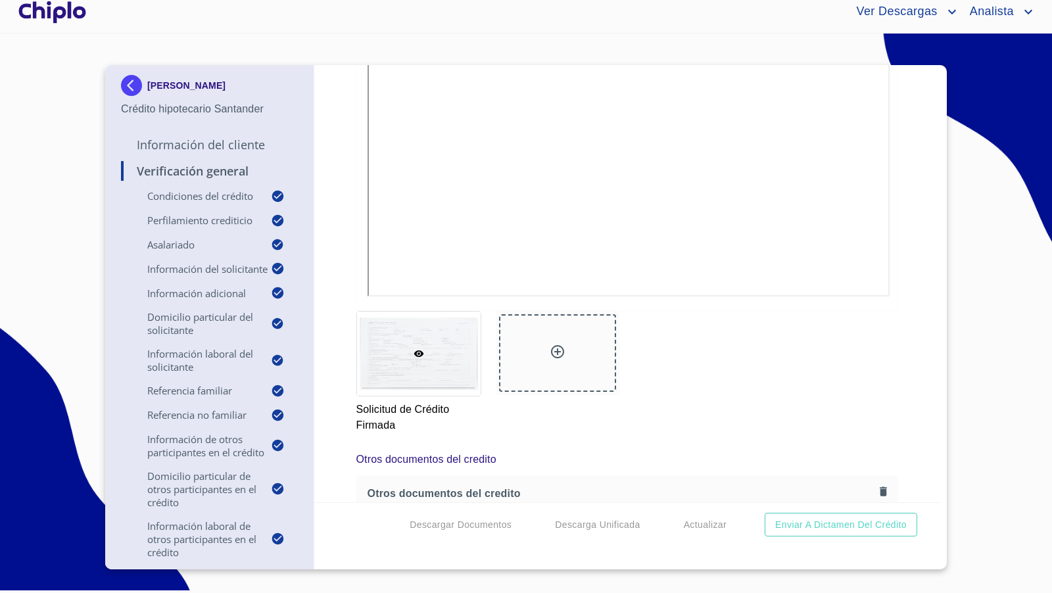
click at [182, 145] on p "Información del Cliente" at bounding box center [209, 145] width 177 height 16
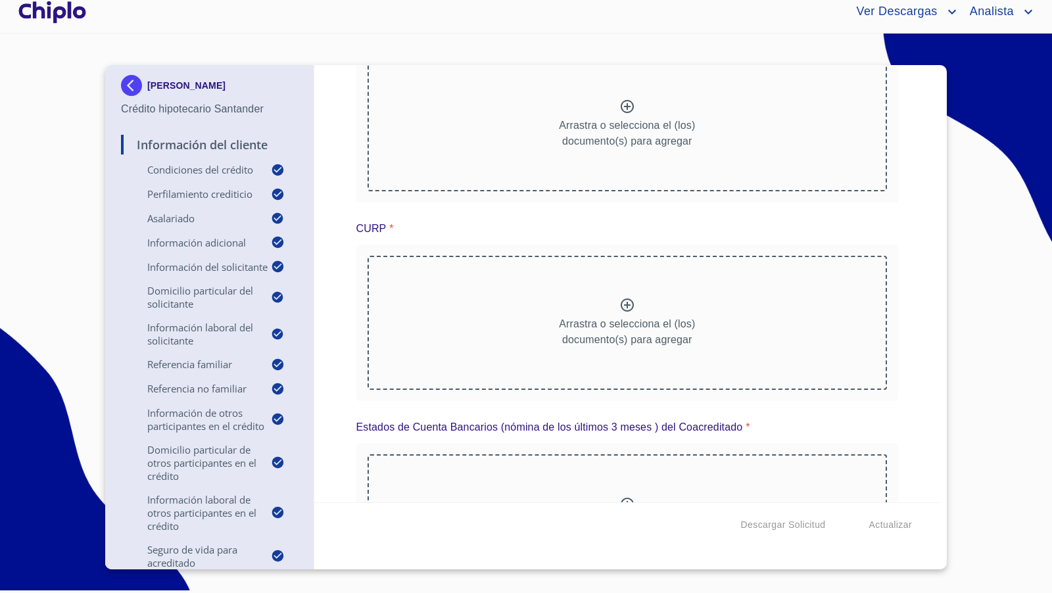
scroll to position [15629, 0]
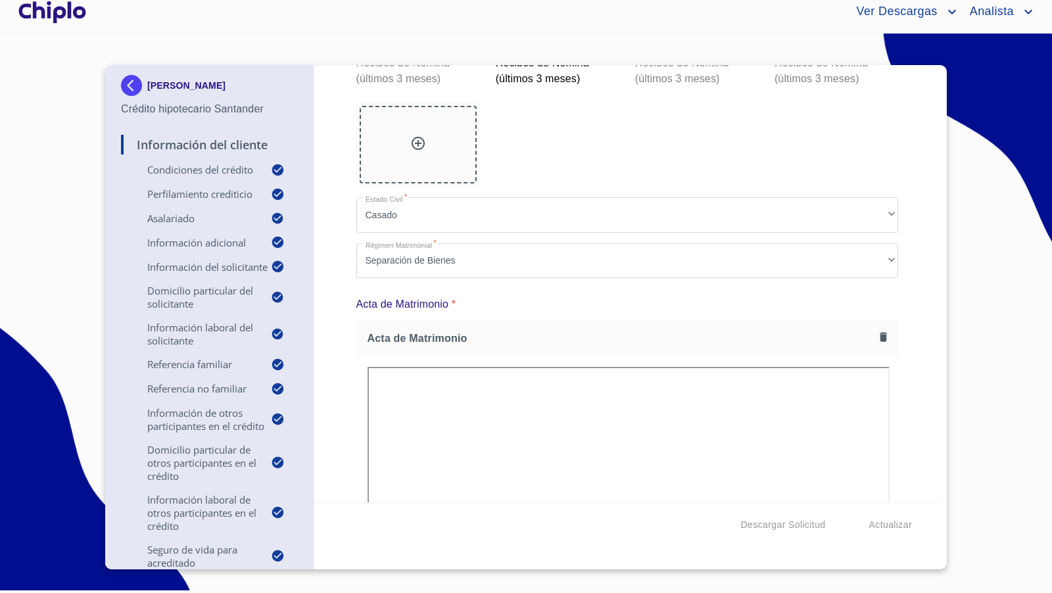
scroll to position [12815, 0]
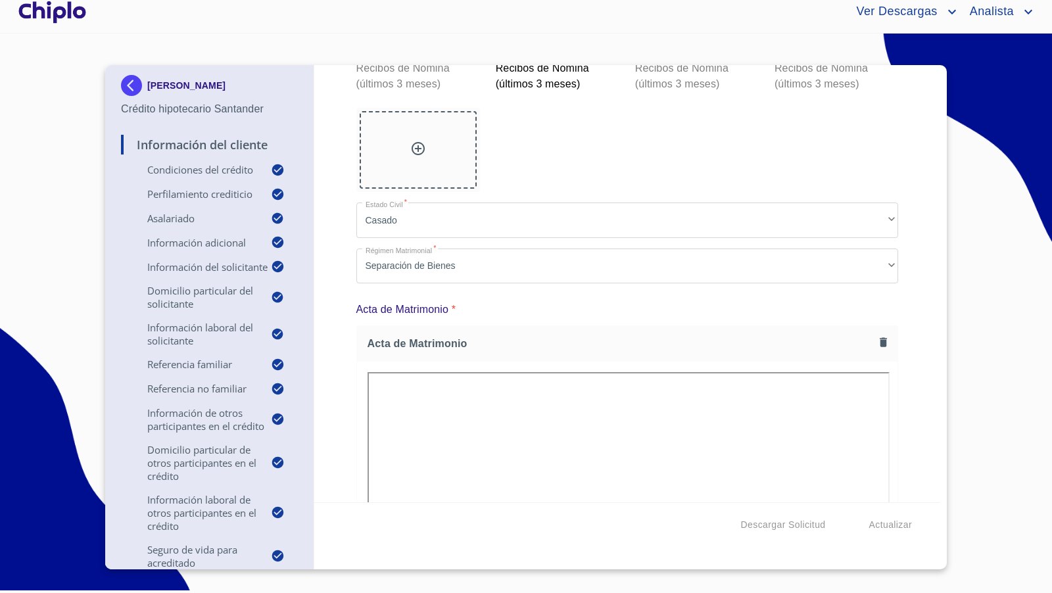
click at [452, 55] on div at bounding box center [419, 12] width 124 height 84
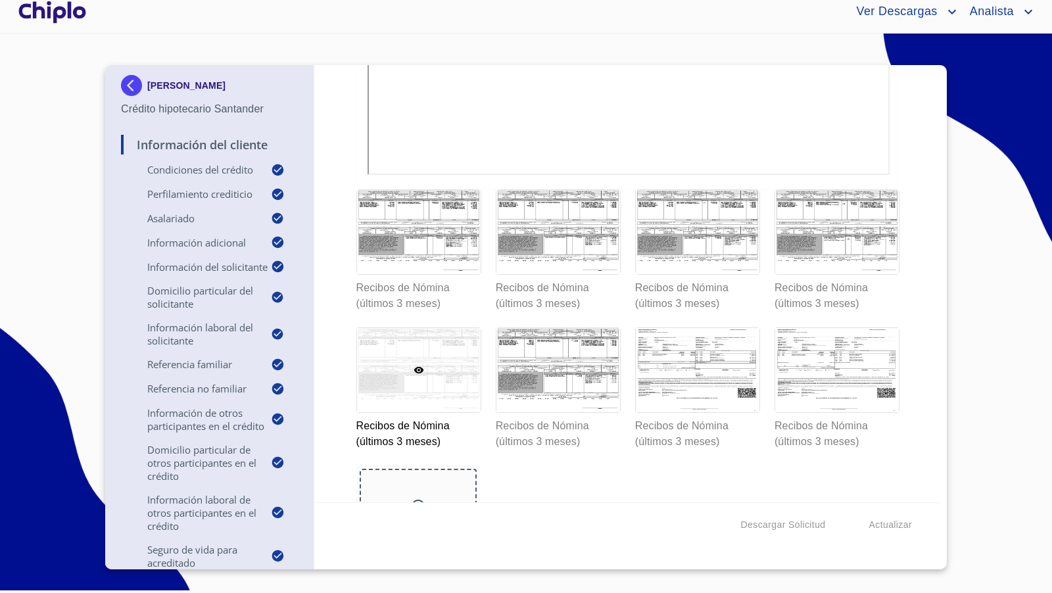
scroll to position [12454, 0]
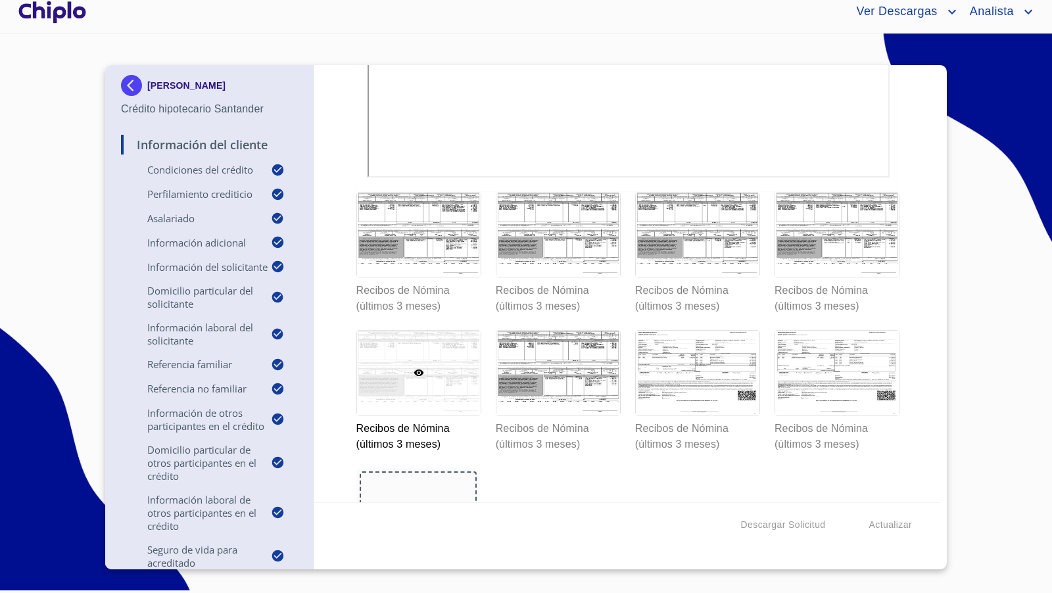
click at [900, 249] on div "Información del Cliente Condiciones del Crédito Selecciona tu producto   * Adqu…" at bounding box center [627, 283] width 627 height 437
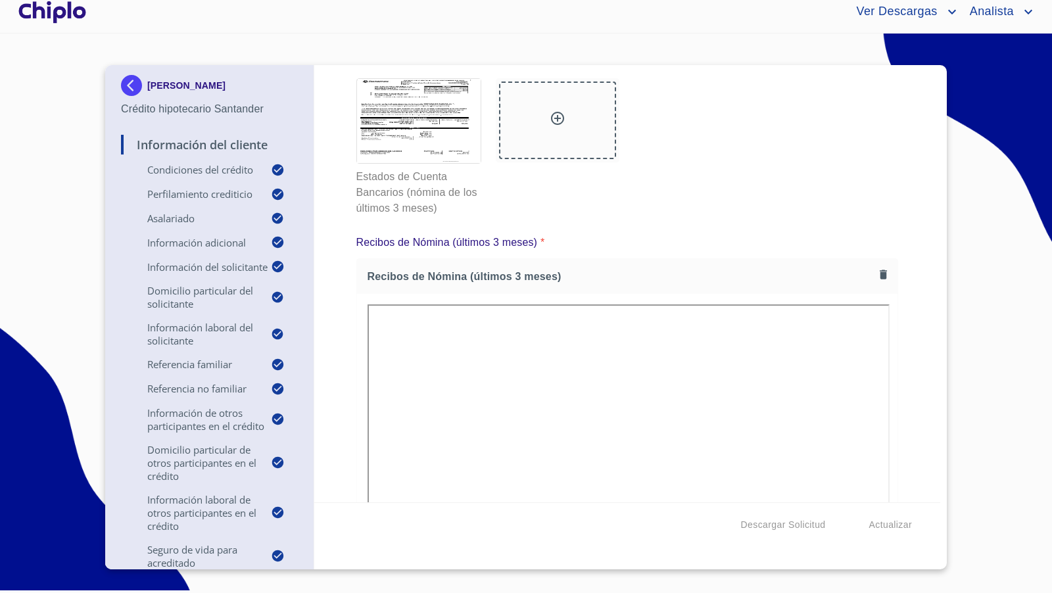
scroll to position [11970, 0]
